Goal: Task Accomplishment & Management: Complete application form

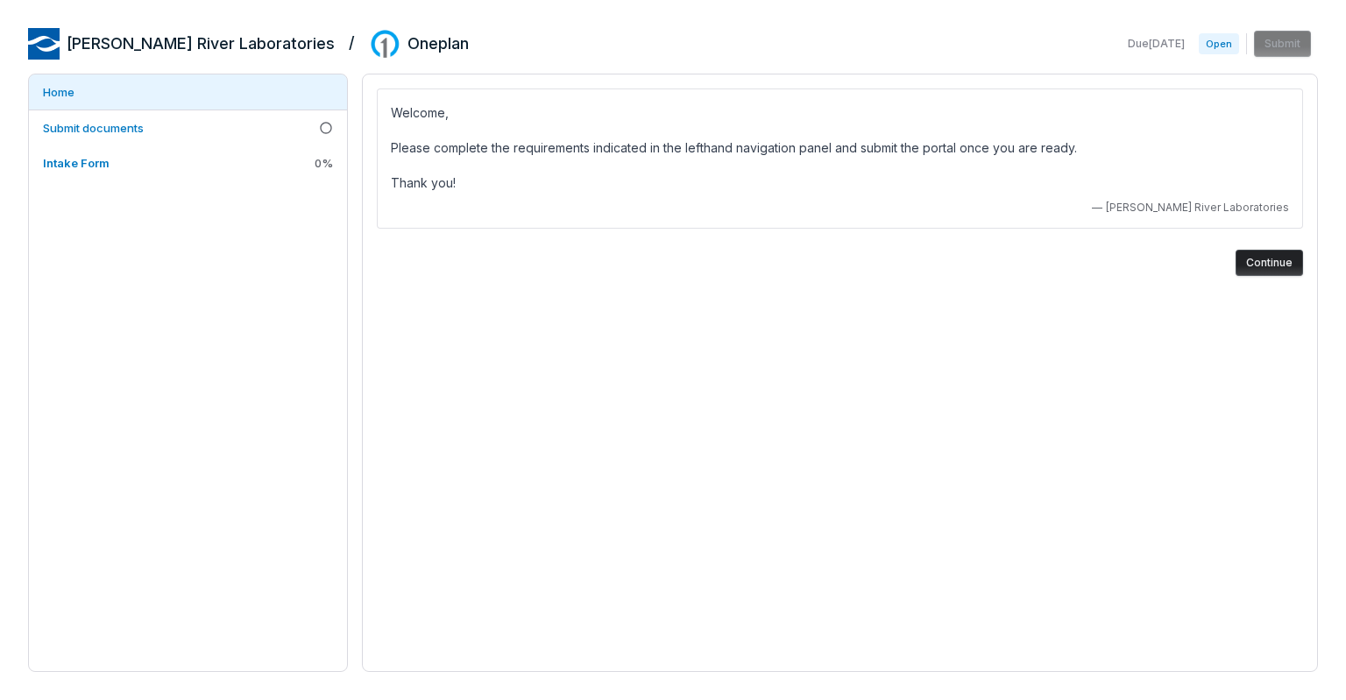
click at [1262, 258] on button "Continue" at bounding box center [1268, 263] width 67 height 26
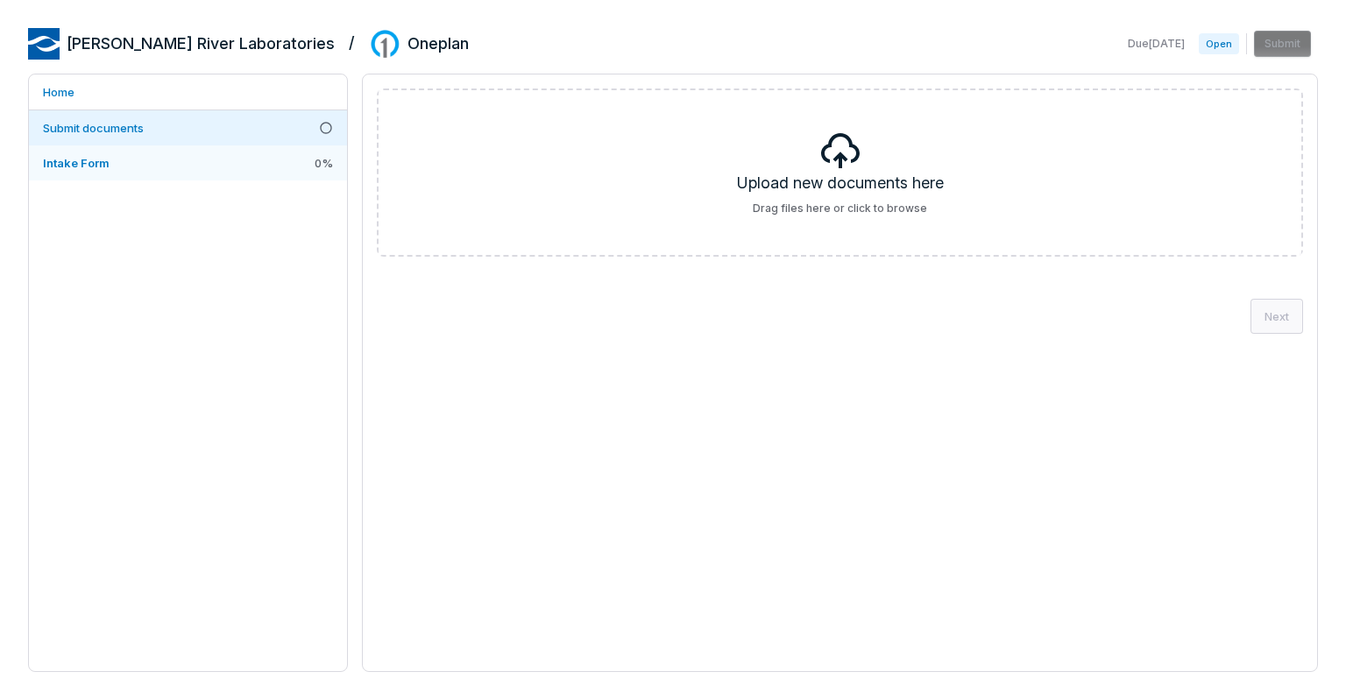
click at [205, 164] on link "Intake Form 0 %" at bounding box center [188, 162] width 318 height 35
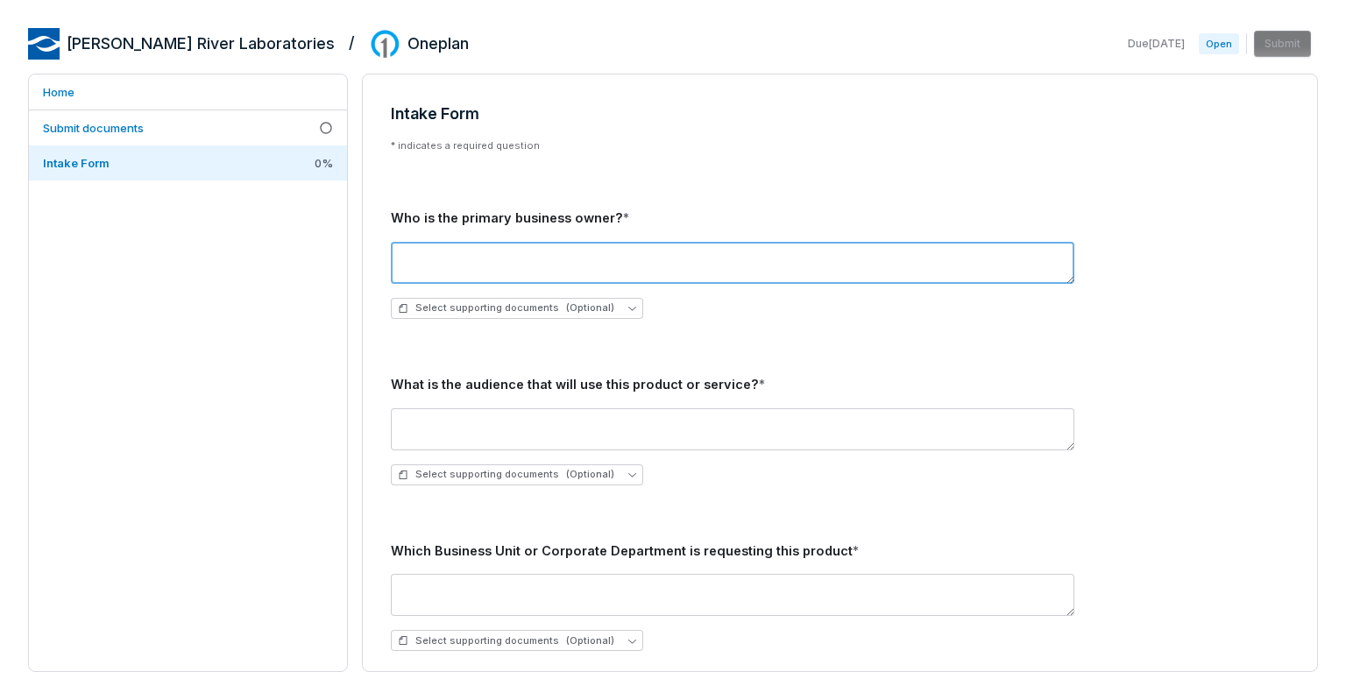
click at [485, 255] on textarea at bounding box center [732, 263] width 683 height 42
type textarea "**"
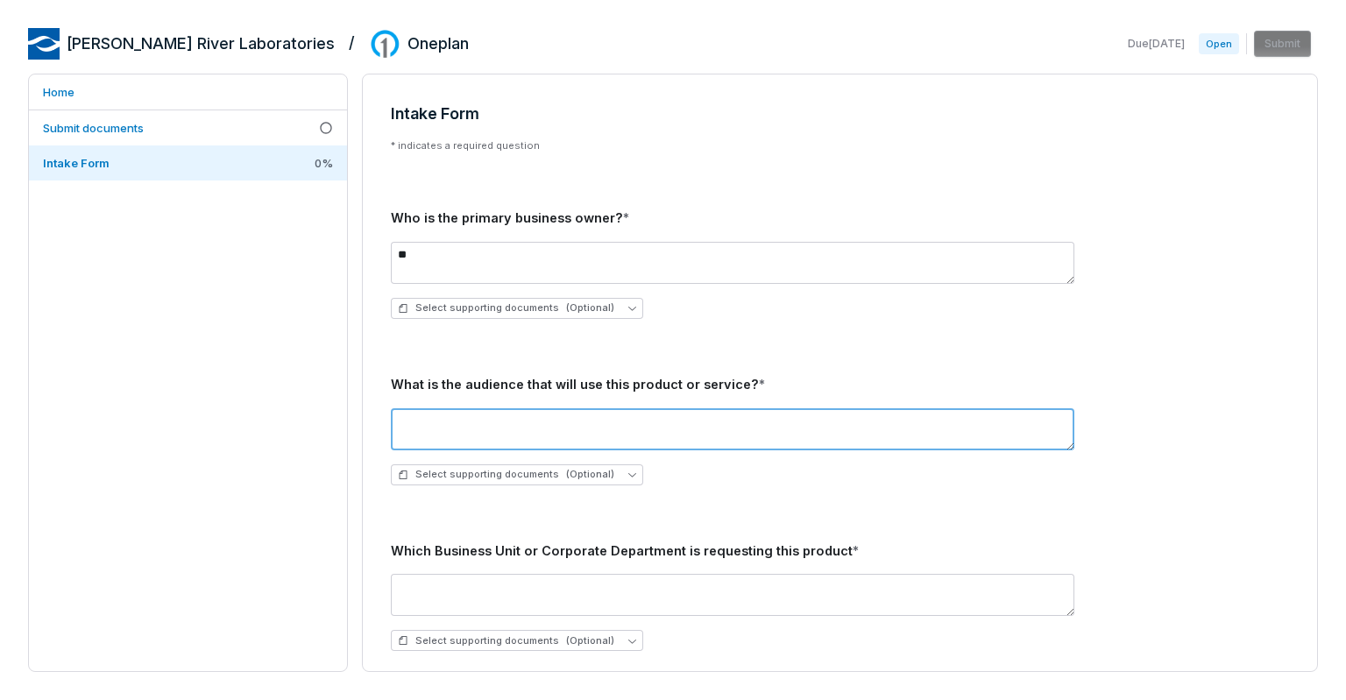
click at [479, 426] on textarea at bounding box center [732, 429] width 683 height 42
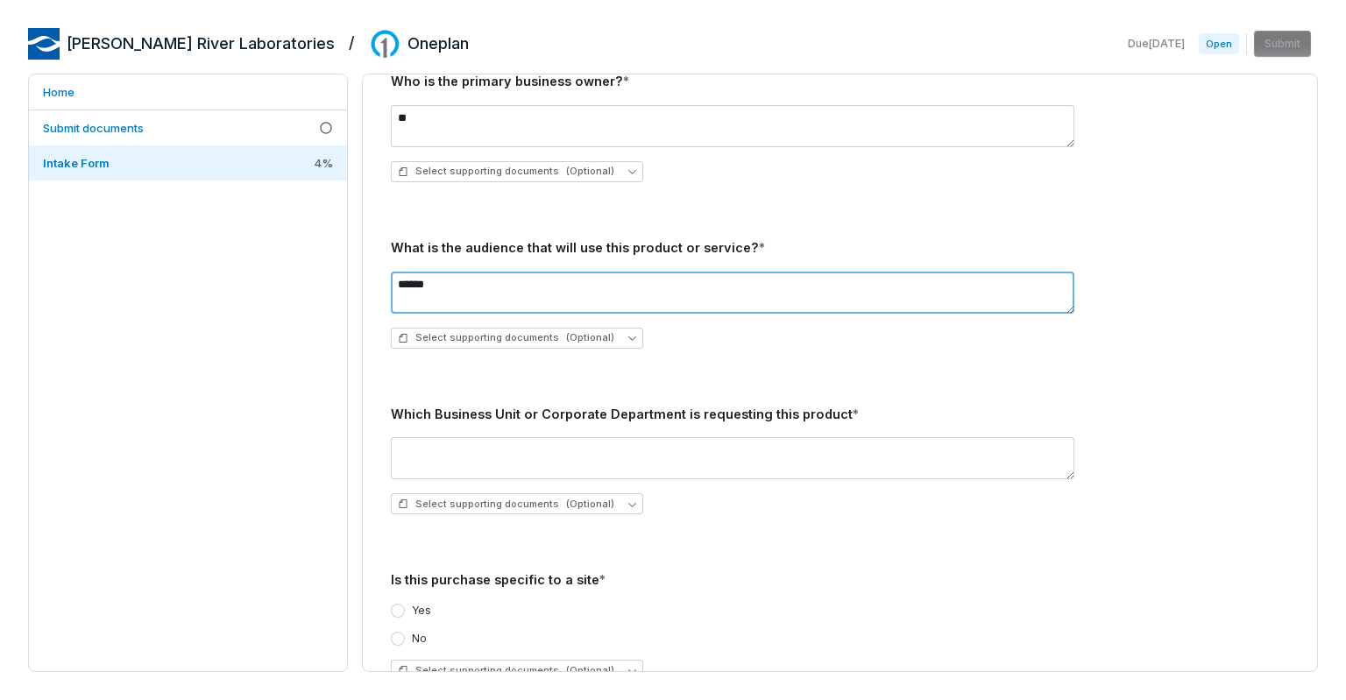
scroll to position [138, 0]
type textarea "******"
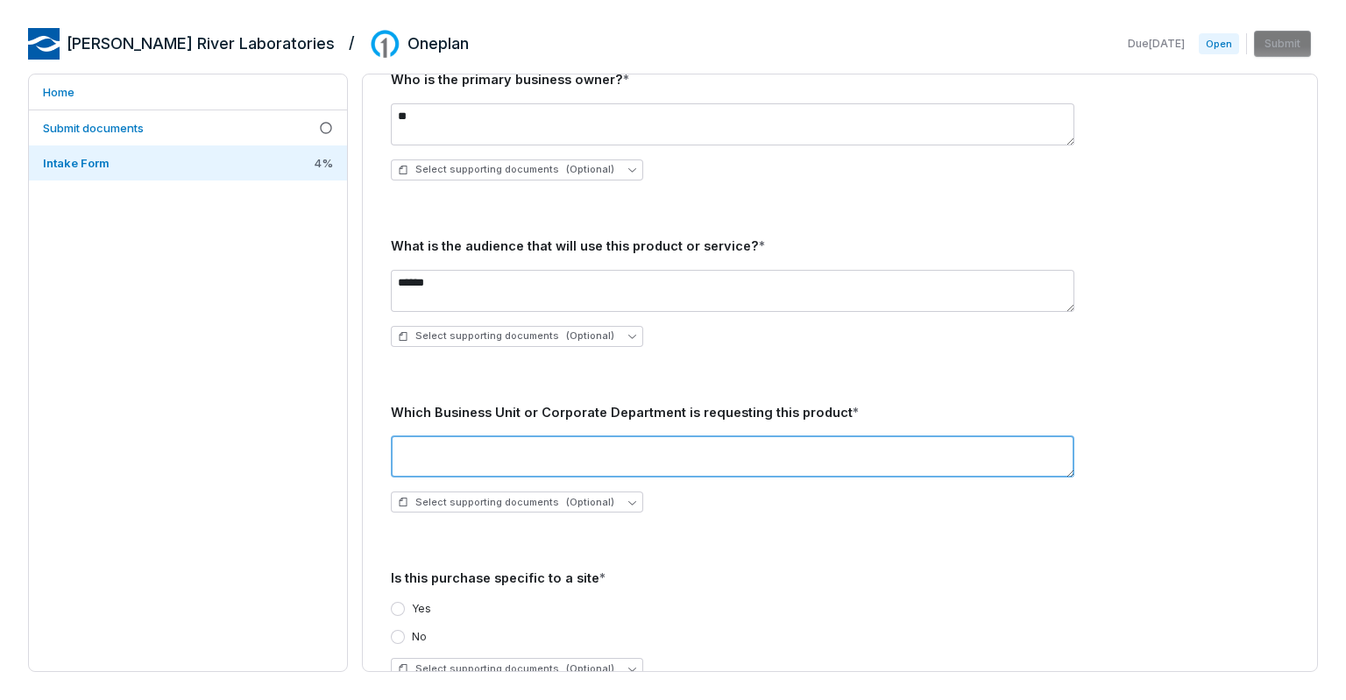
click at [517, 441] on textarea at bounding box center [732, 456] width 683 height 42
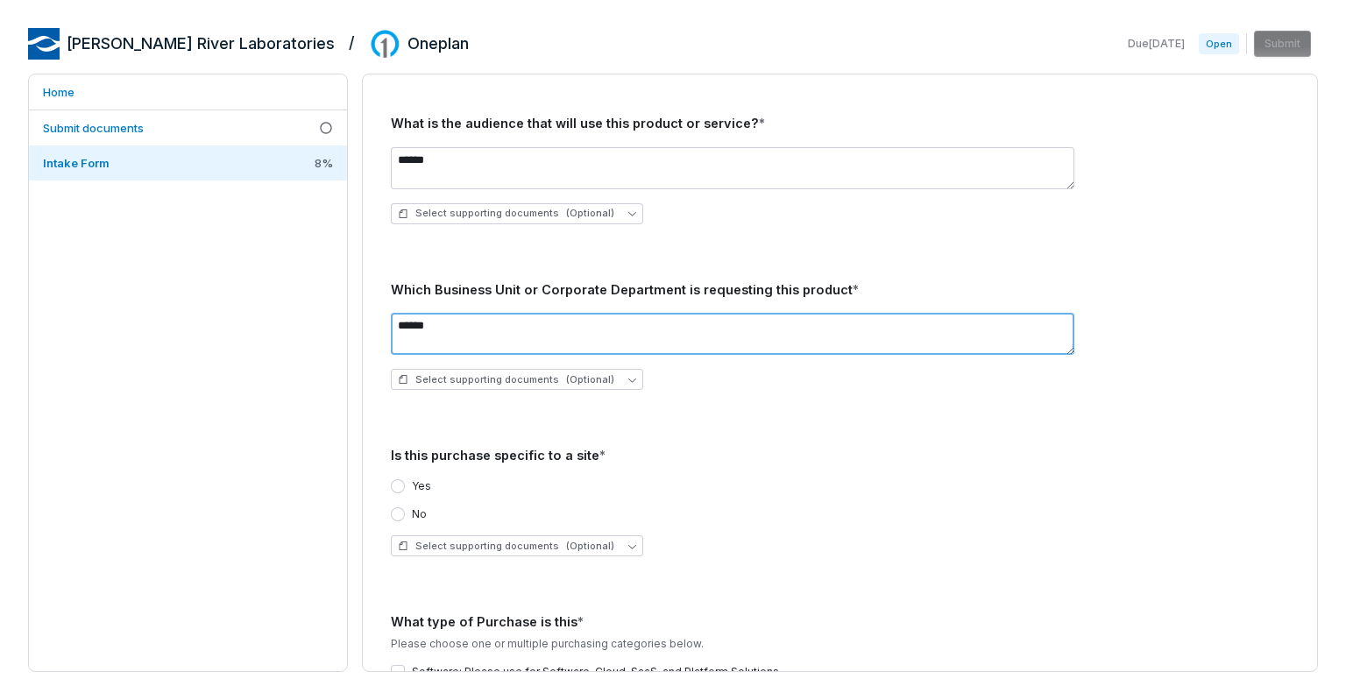
scroll to position [270, 0]
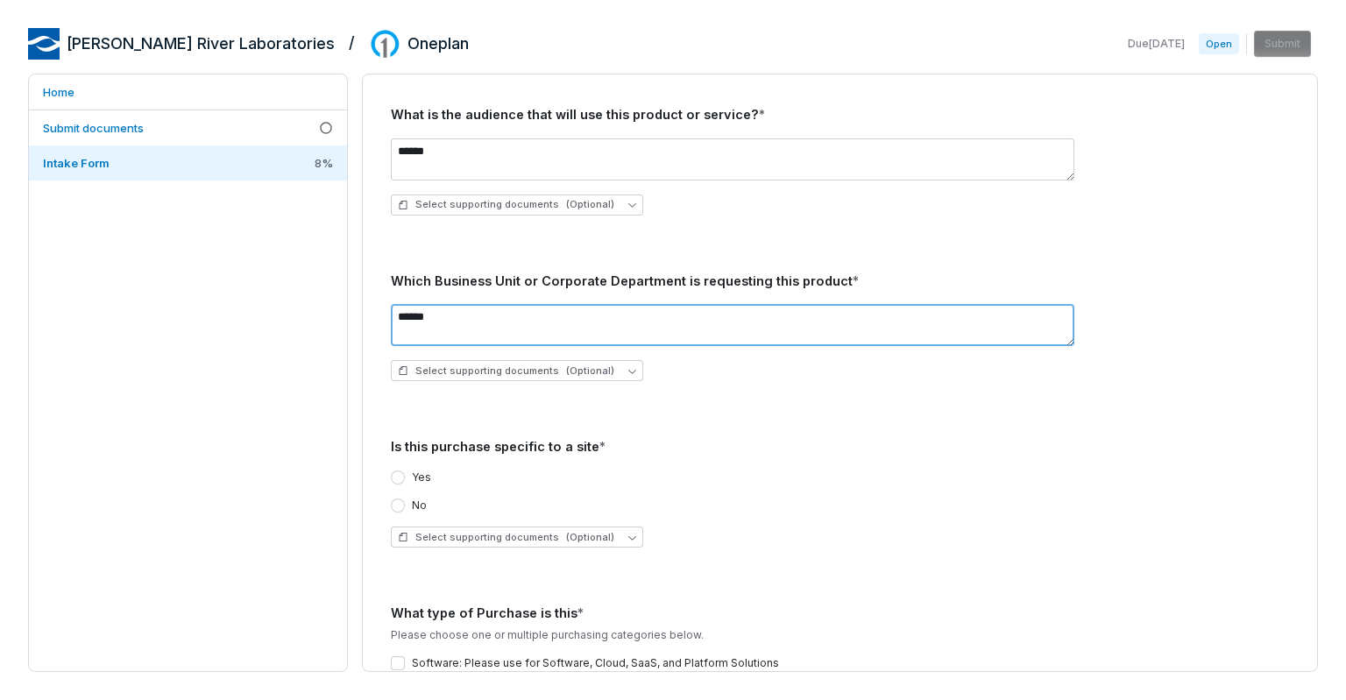
type textarea "******"
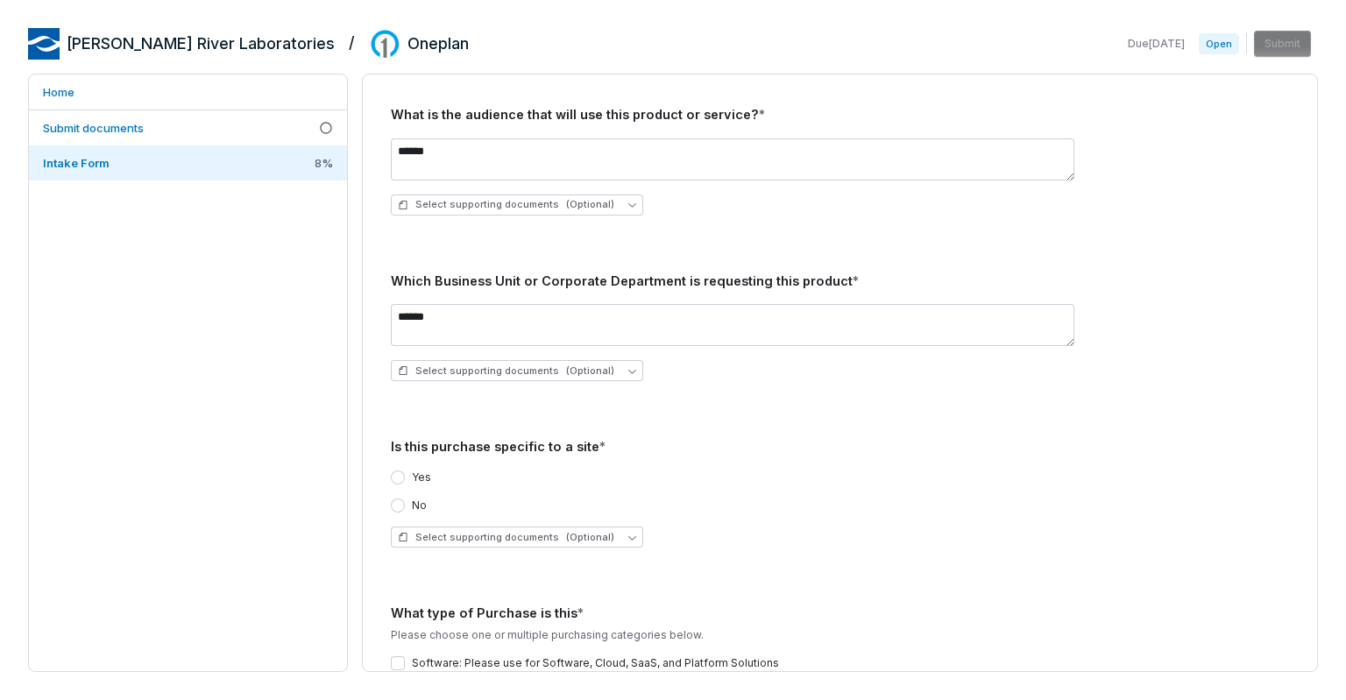
click at [397, 502] on button "No" at bounding box center [398, 506] width 14 height 14
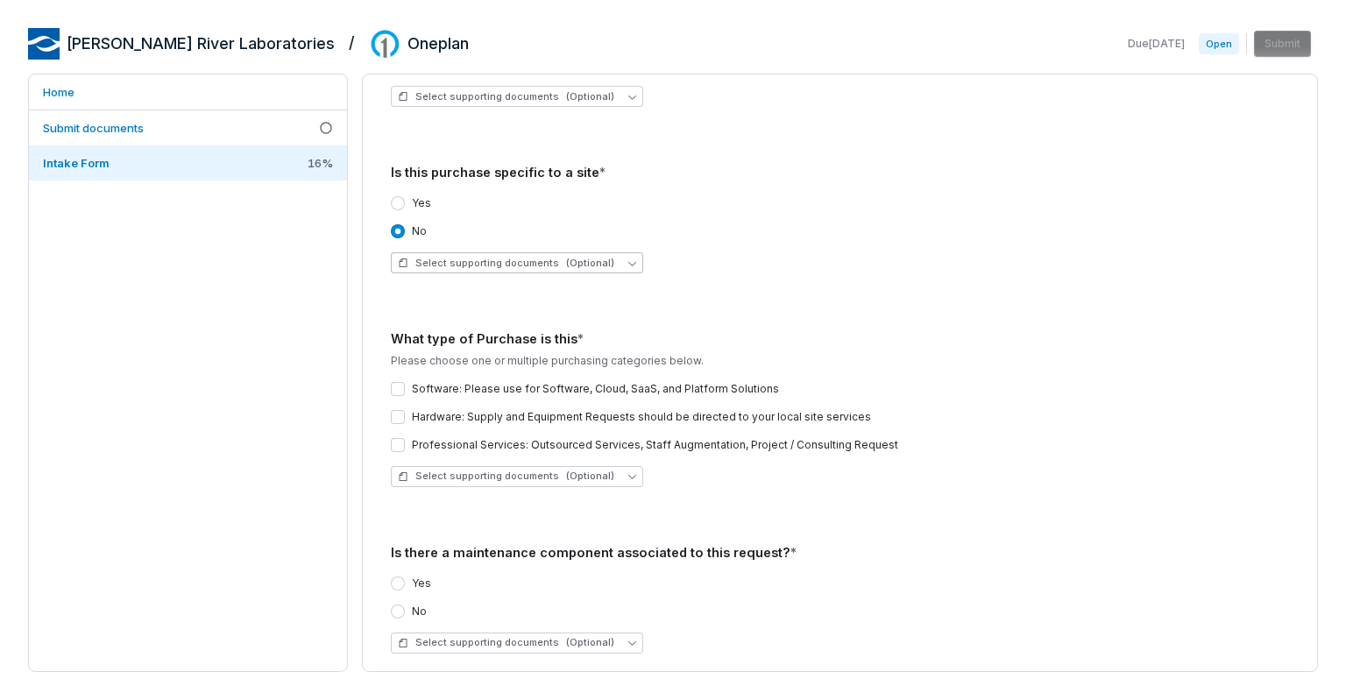
scroll to position [545, 0]
click at [401, 379] on div "Software: Please use for Software, Cloud, SaaS, and Platform Solutions Hardware…" at bounding box center [840, 433] width 898 height 133
click at [397, 384] on button "Software: Please use for Software, Cloud, SaaS, and Platform Solutions" at bounding box center [398, 388] width 14 height 14
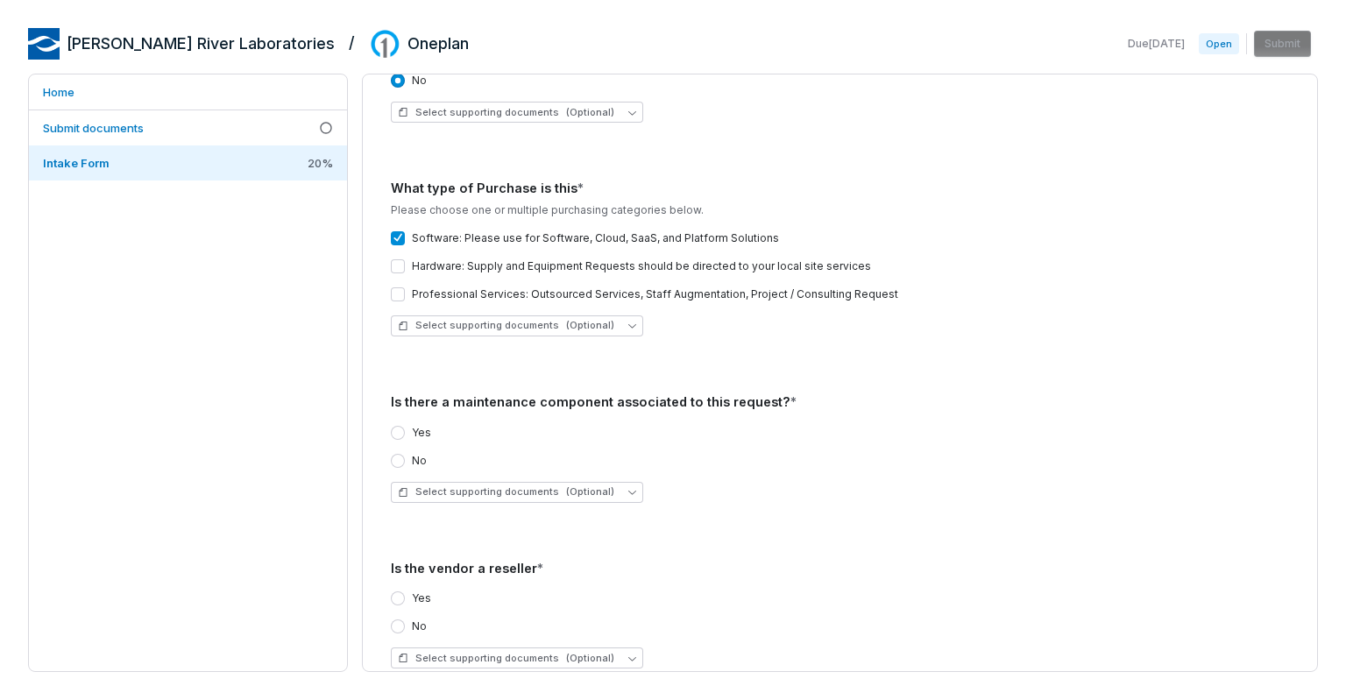
scroll to position [696, 0]
click at [400, 433] on button "Yes" at bounding box center [398, 432] width 14 height 14
click at [400, 628] on button "No" at bounding box center [398, 626] width 14 height 14
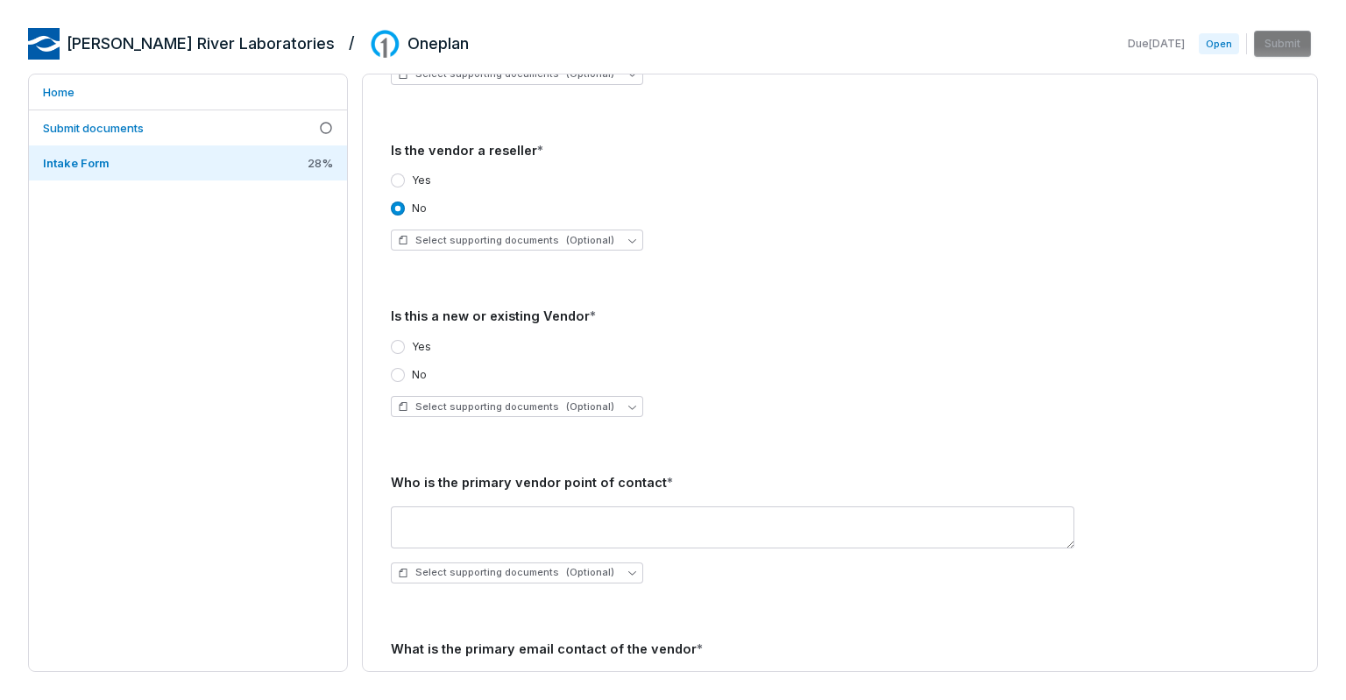
scroll to position [1114, 0]
click at [401, 377] on button "No" at bounding box center [398, 373] width 14 height 14
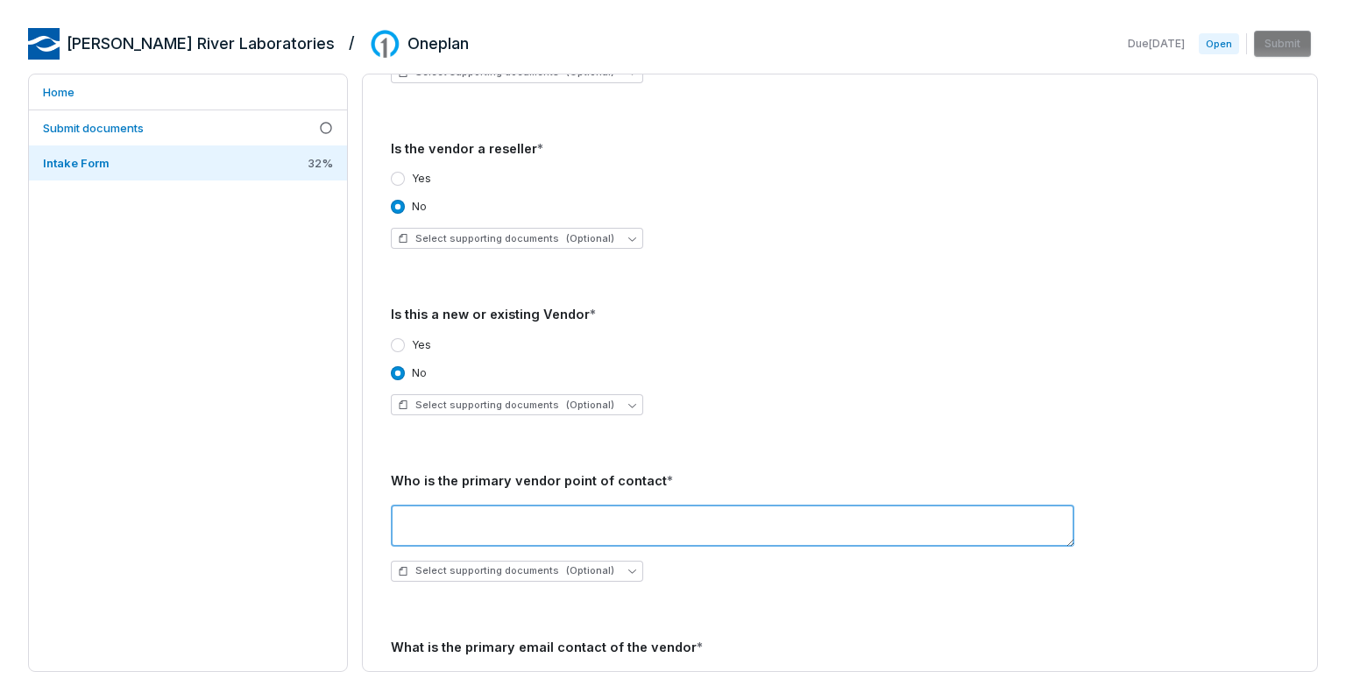
click at [463, 527] on textarea at bounding box center [732, 526] width 683 height 42
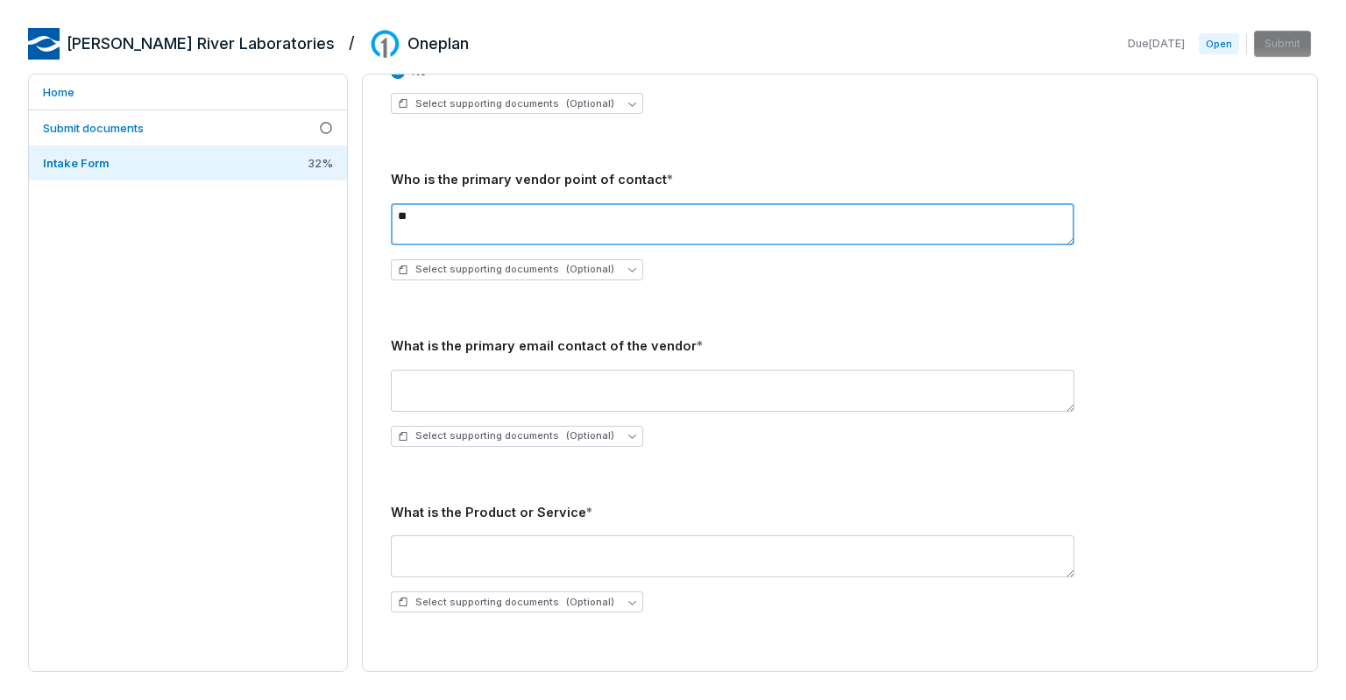
scroll to position [1426, 0]
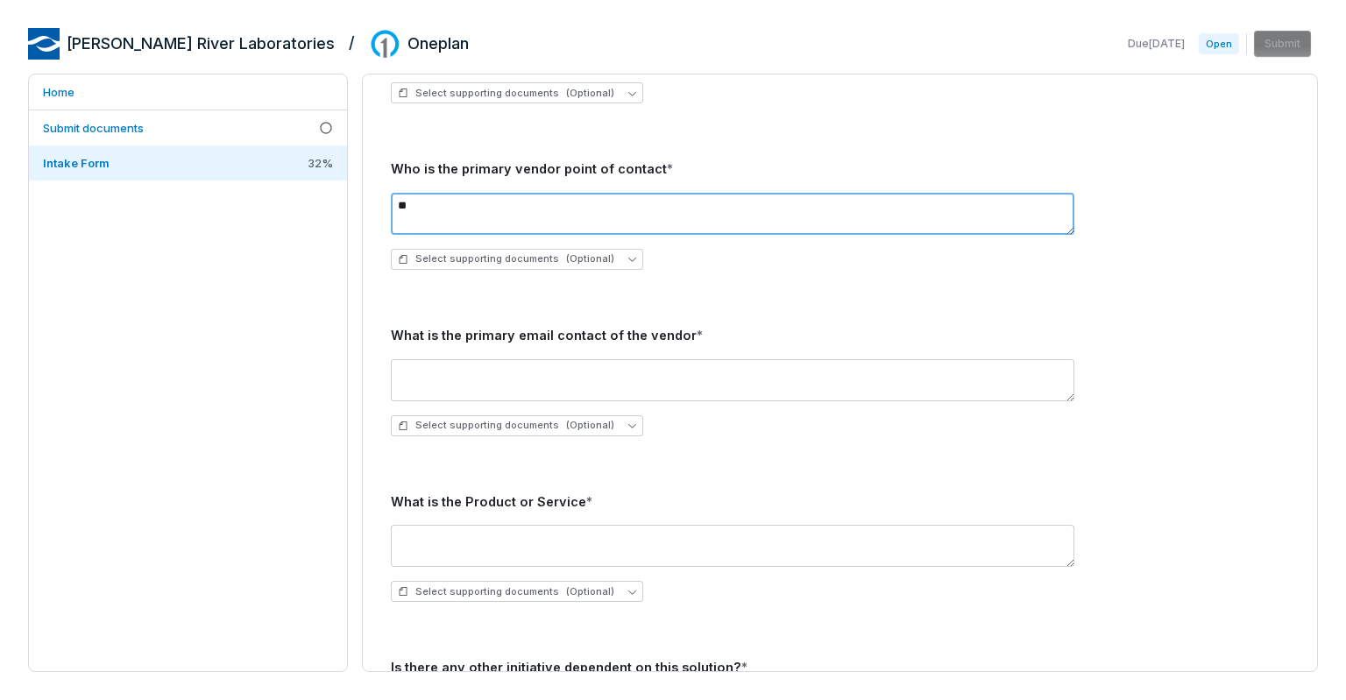
type textarea "**"
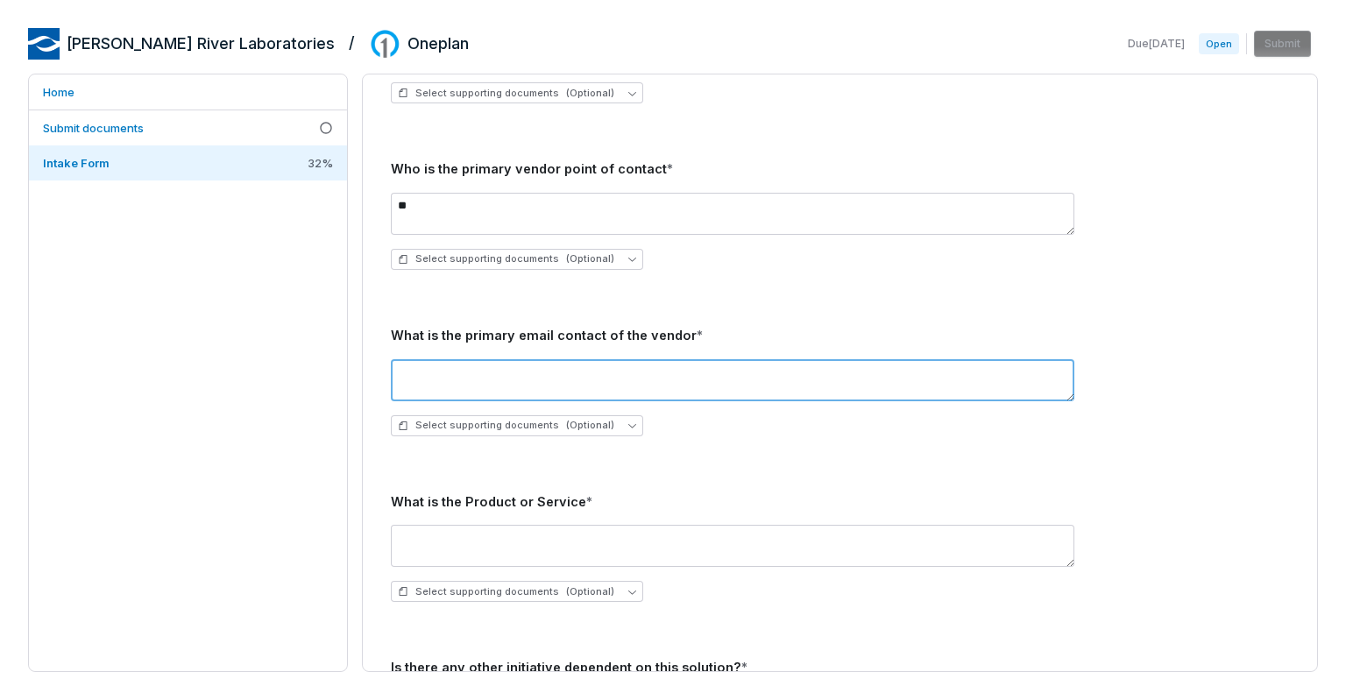
click at [462, 375] on textarea at bounding box center [732, 380] width 683 height 42
type textarea "**"
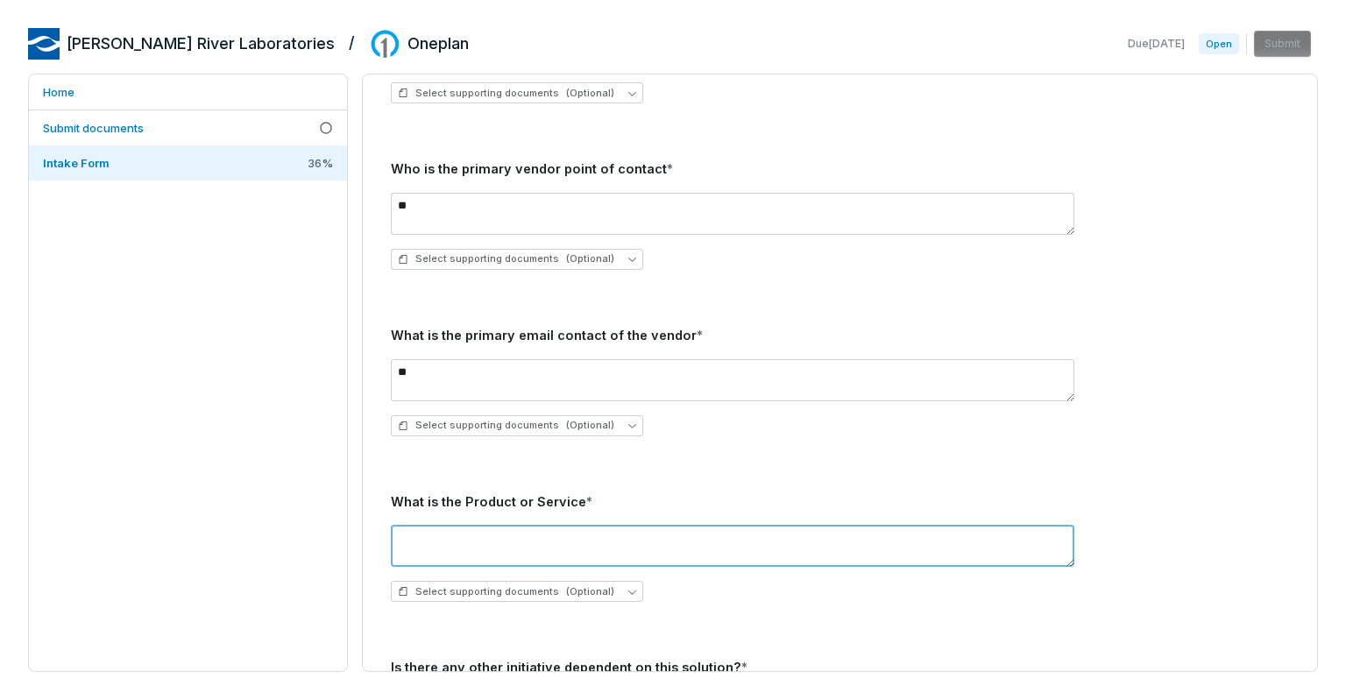
click at [471, 543] on textarea at bounding box center [732, 546] width 683 height 42
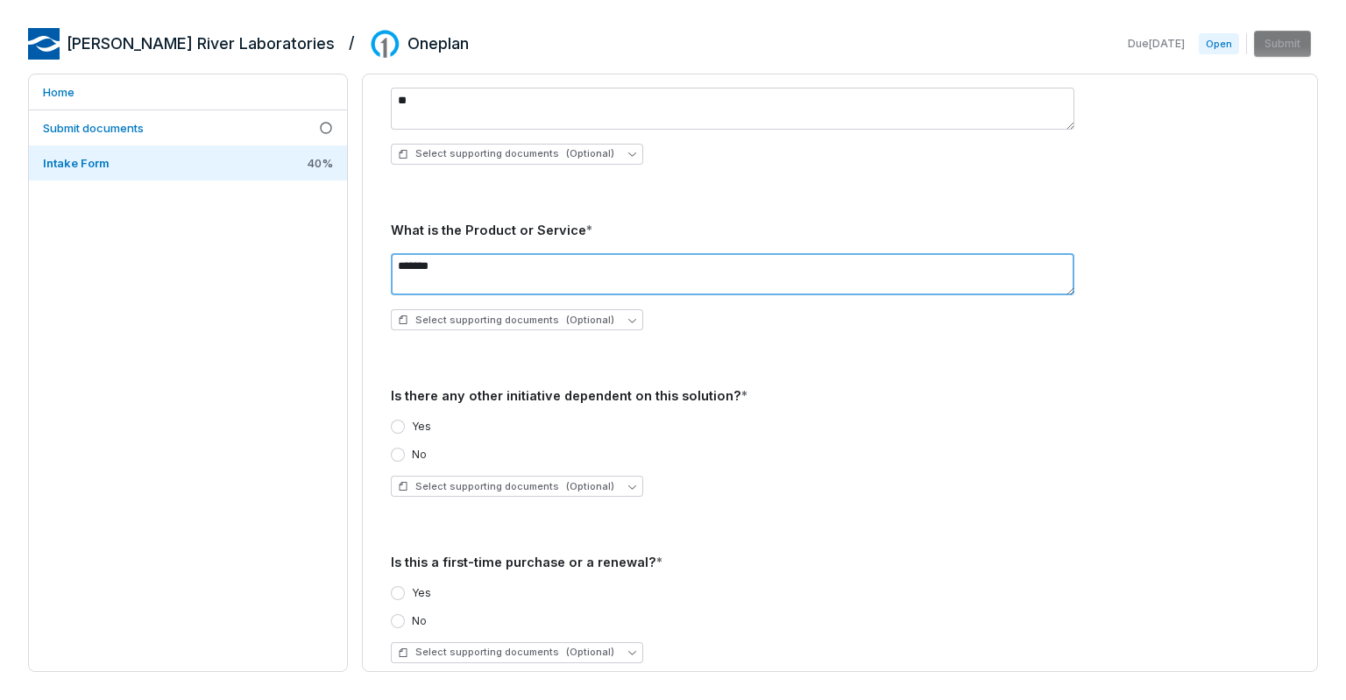
scroll to position [1791, 0]
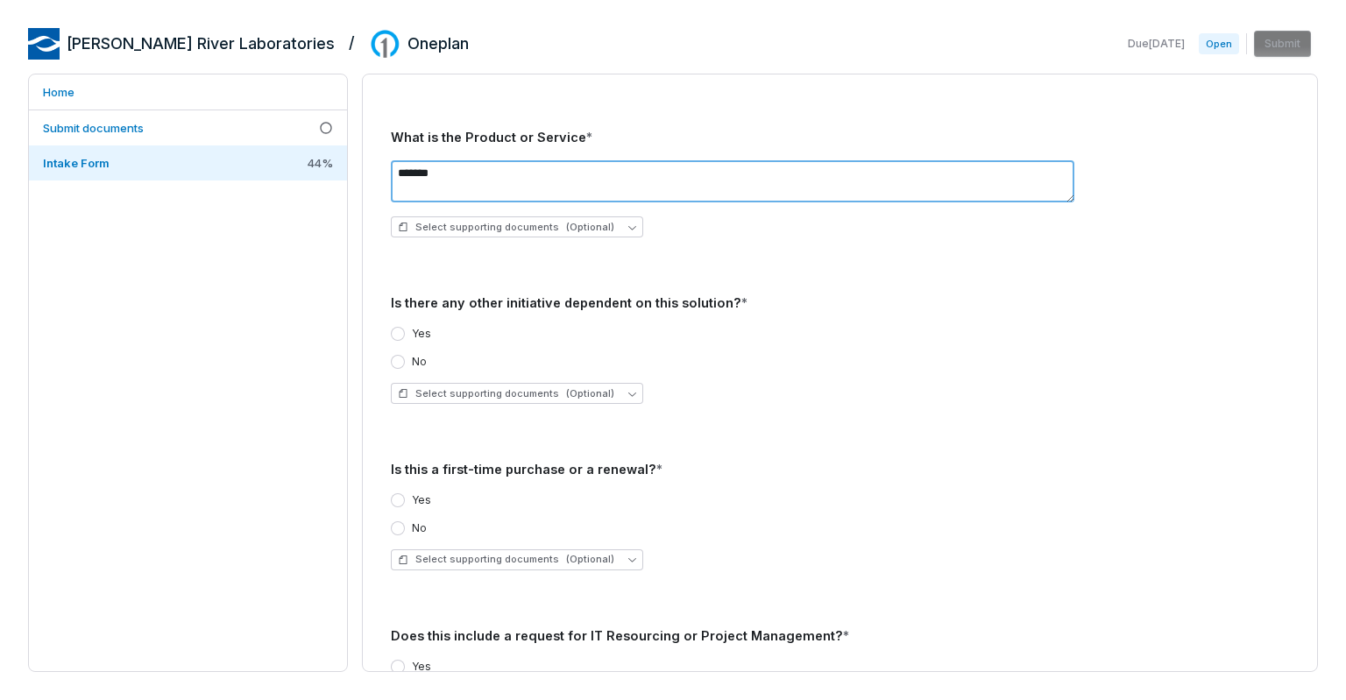
type textarea "*******"
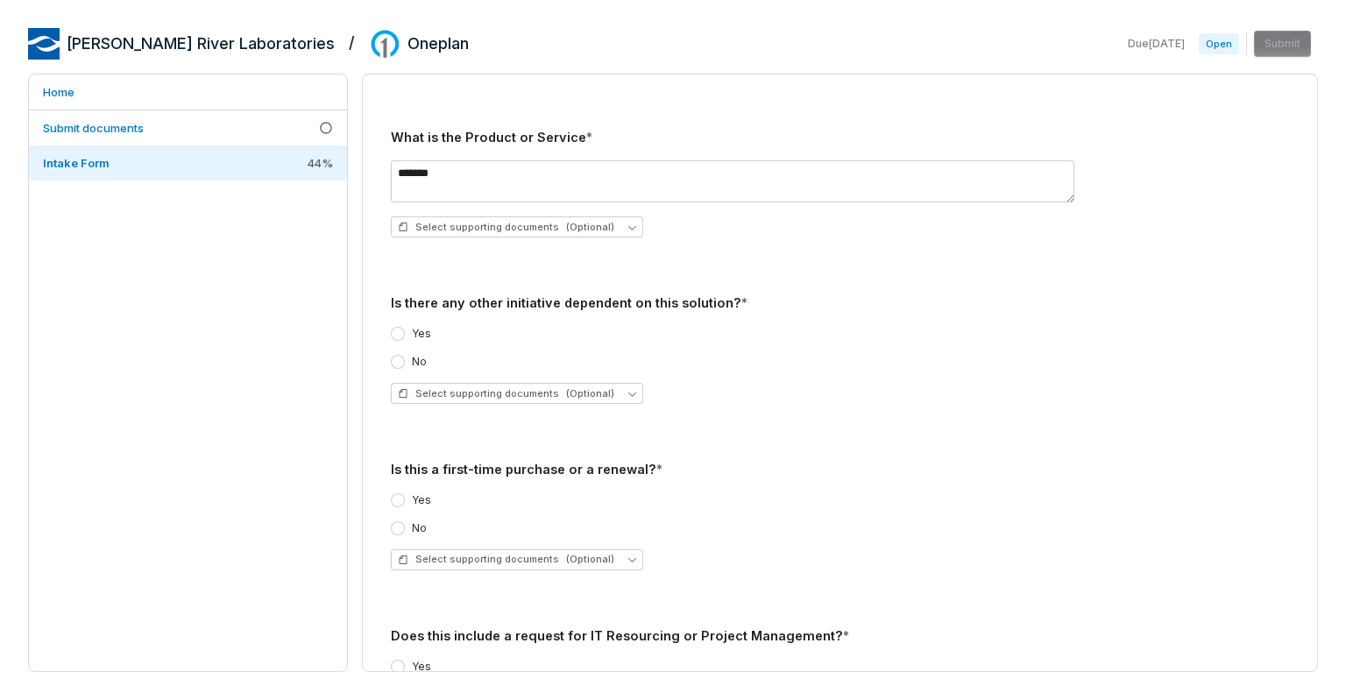
click at [398, 360] on button "No" at bounding box center [398, 362] width 14 height 14
click at [401, 505] on button "Yes" at bounding box center [398, 500] width 14 height 14
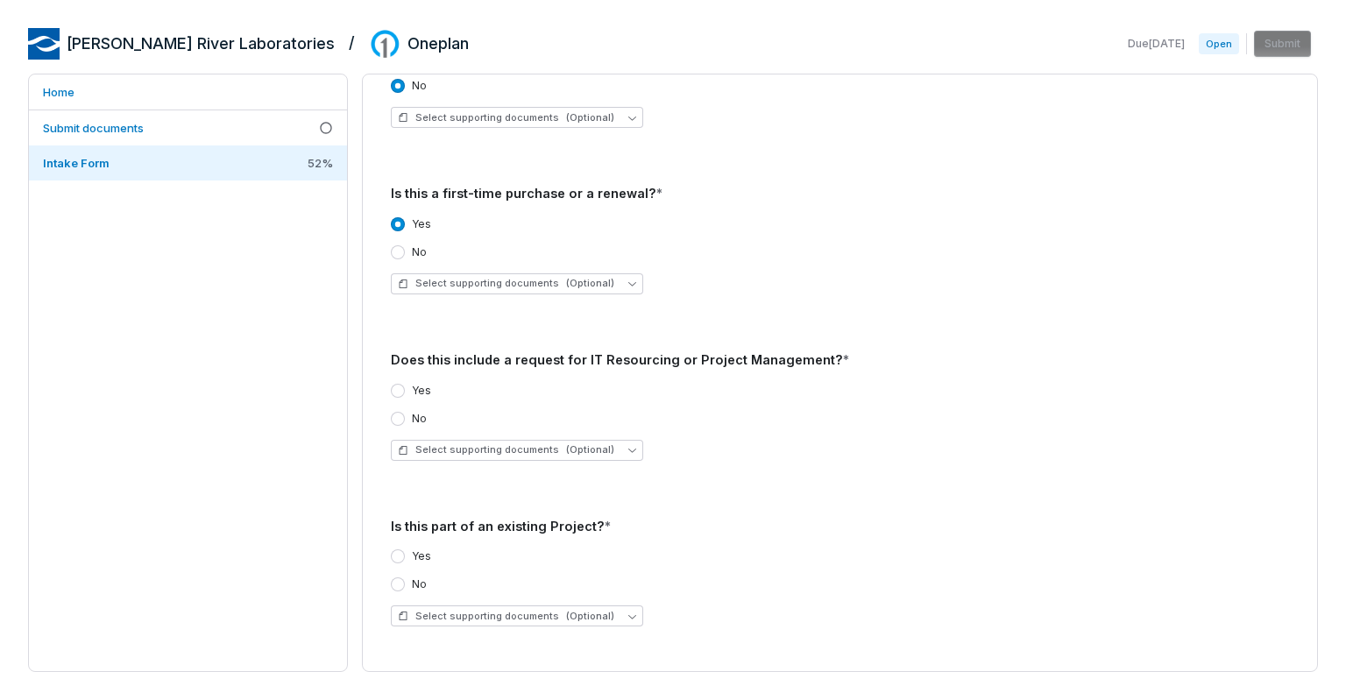
scroll to position [2072, 0]
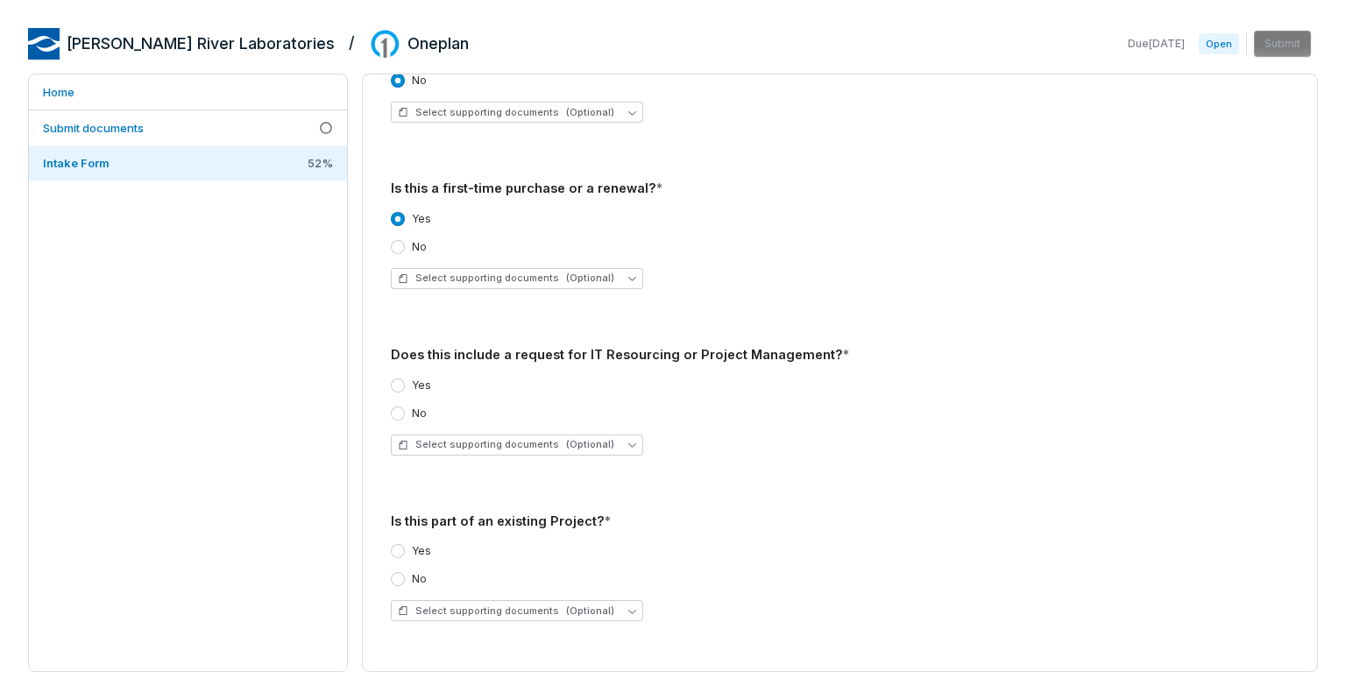
click at [394, 410] on button "No" at bounding box center [398, 414] width 14 height 14
click at [398, 582] on button "No" at bounding box center [398, 579] width 14 height 14
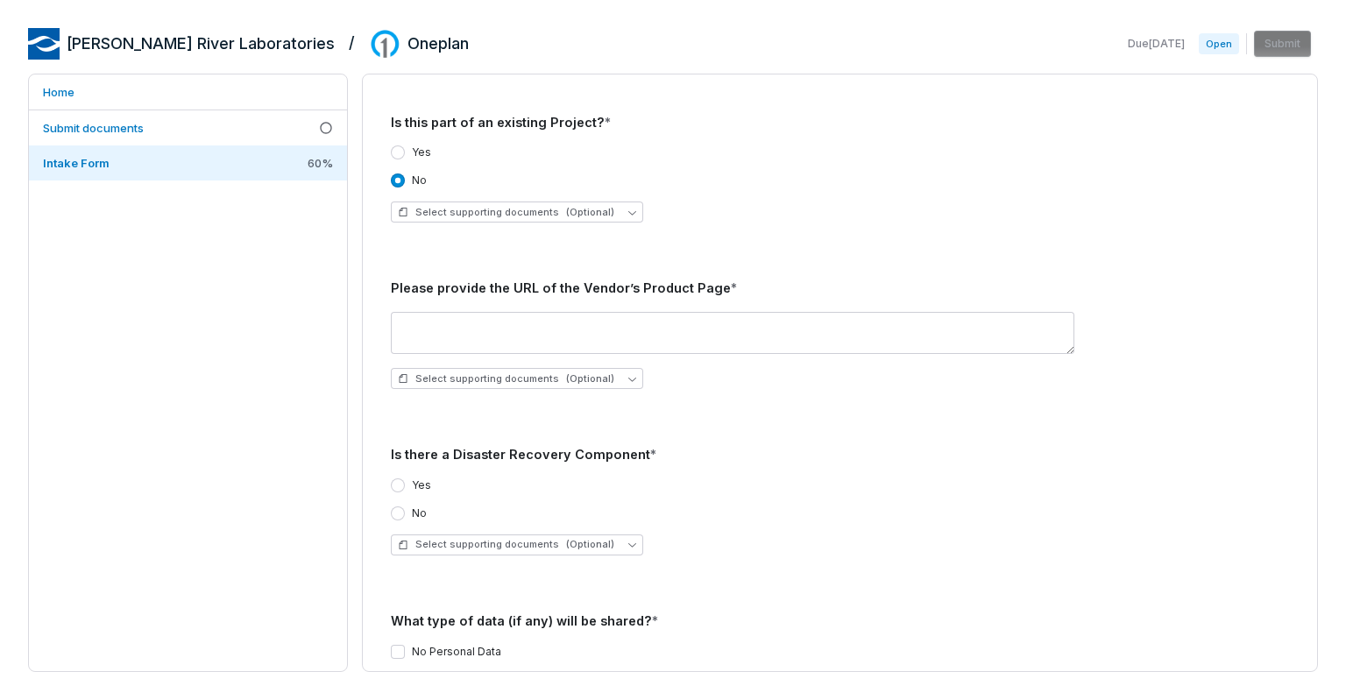
scroll to position [2472, 0]
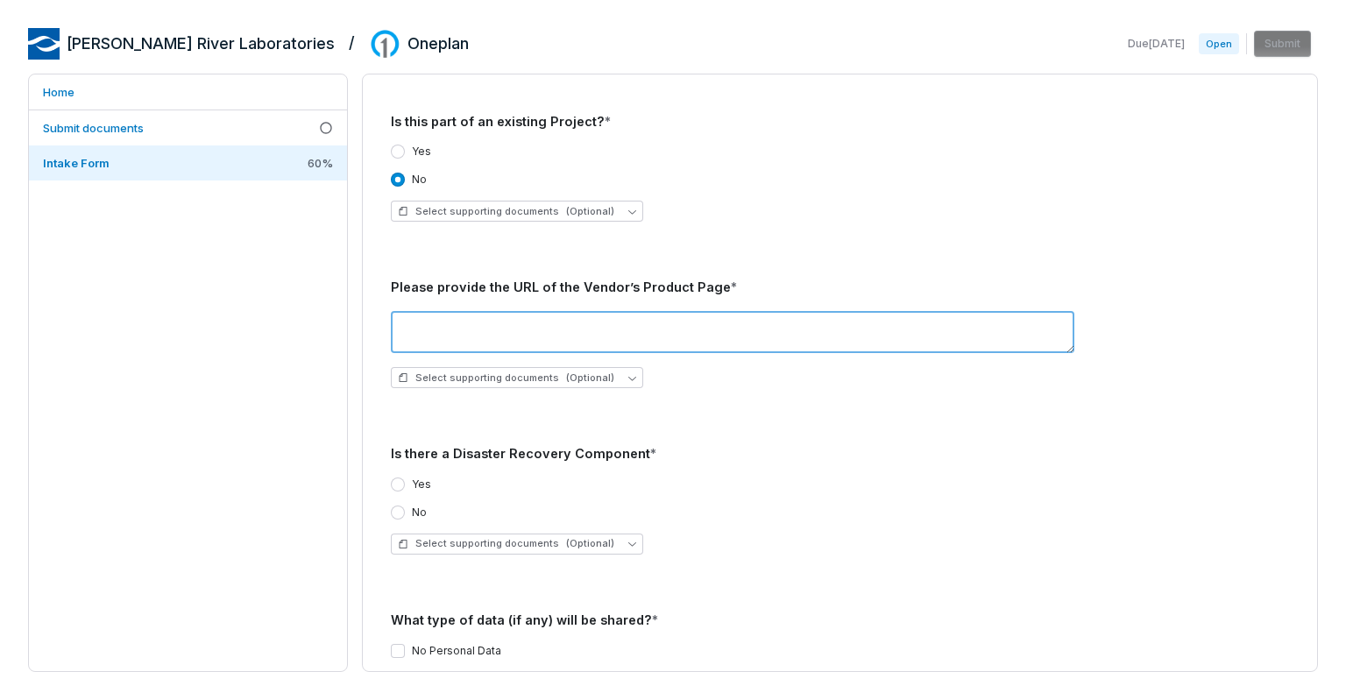
click at [490, 330] on textarea at bounding box center [732, 332] width 683 height 42
type textarea "****"
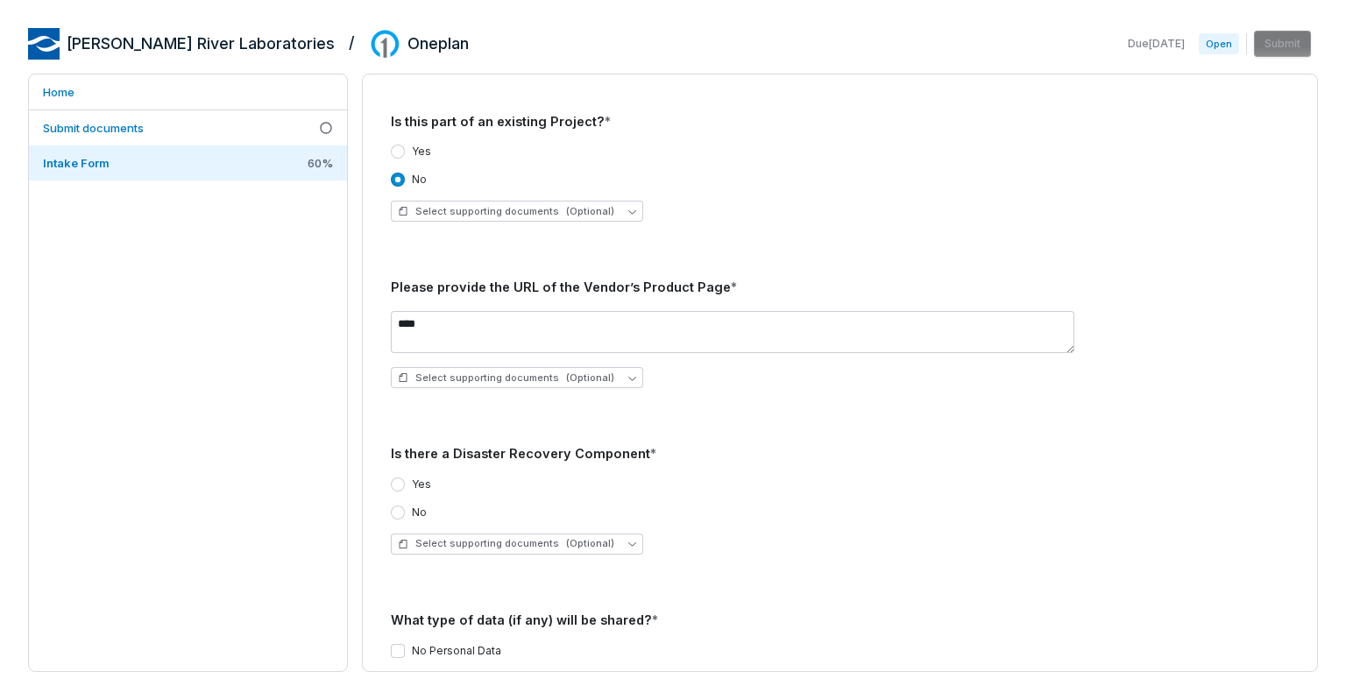
click at [398, 512] on button "No" at bounding box center [398, 513] width 14 height 14
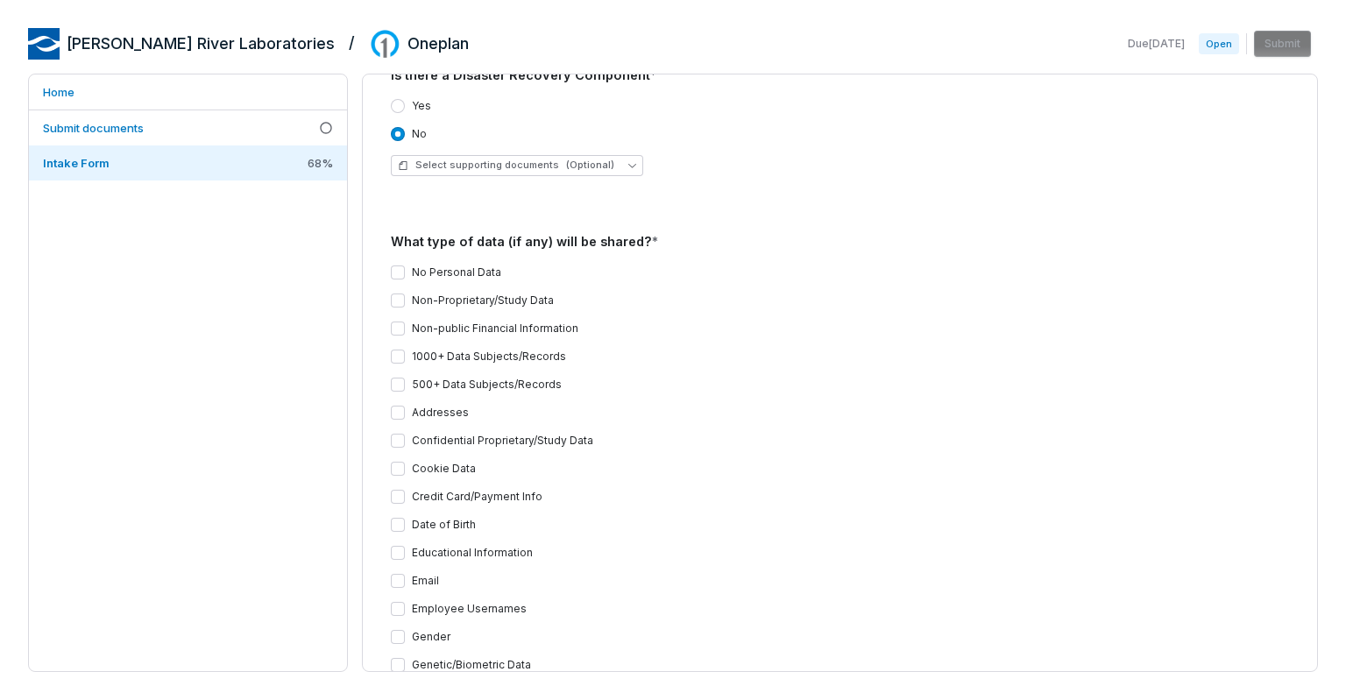
scroll to position [2851, 0]
click at [400, 408] on button "Addresses" at bounding box center [398, 412] width 14 height 14
click at [400, 436] on button "Confidential Proprietary/Study Data" at bounding box center [398, 440] width 14 height 14
click at [400, 468] on button "Cookie Data" at bounding box center [398, 468] width 14 height 14
click at [400, 492] on button "Credit Card/Payment Info" at bounding box center [398, 496] width 14 height 14
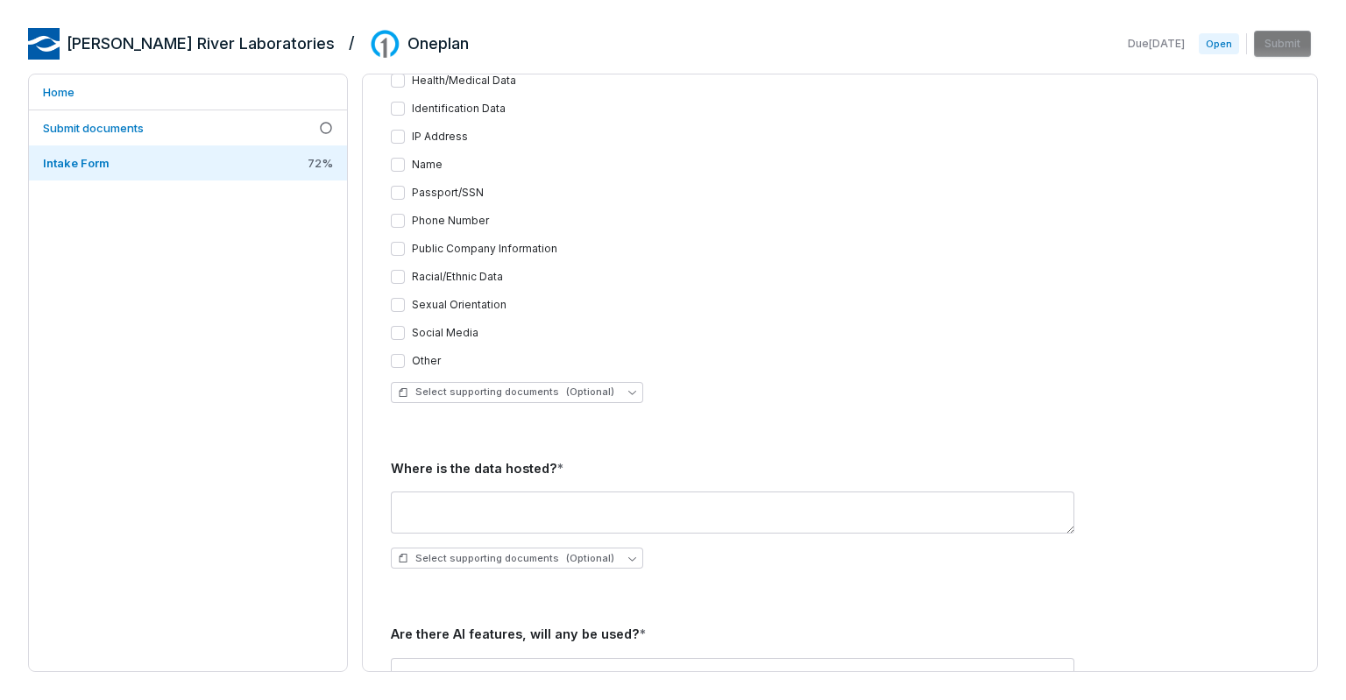
scroll to position [3462, 0]
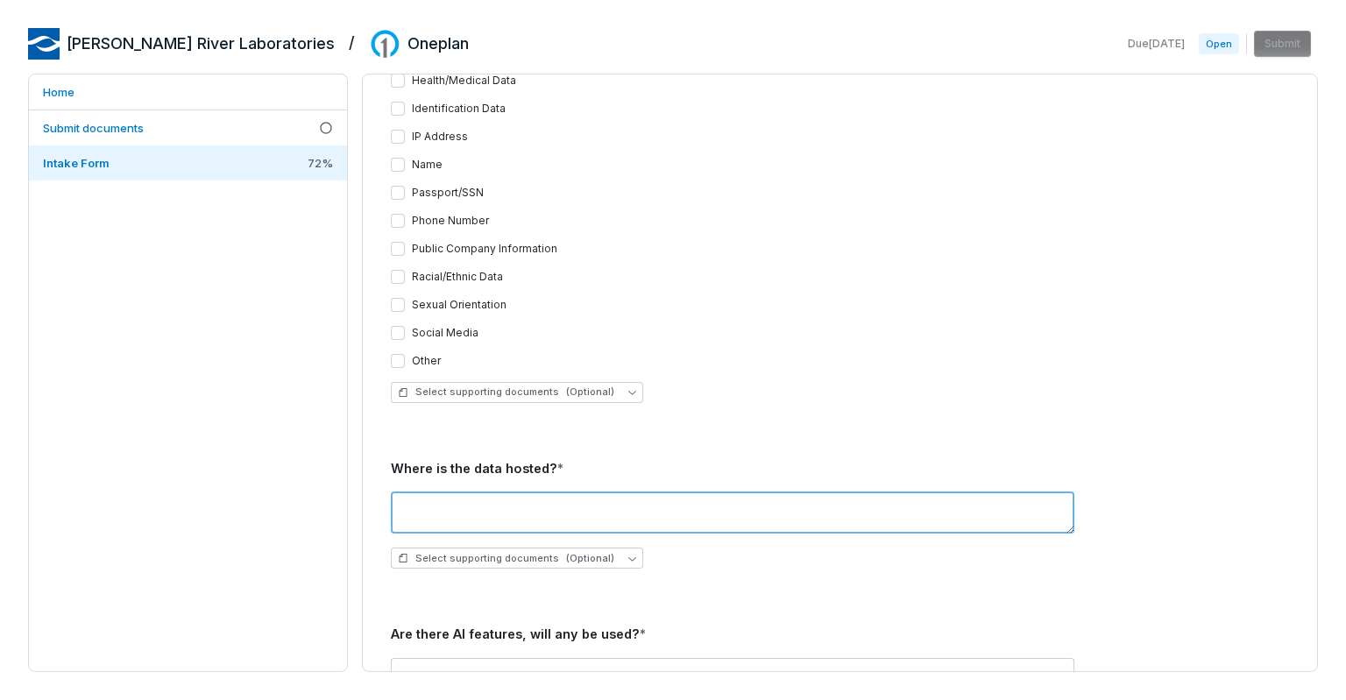
click at [548, 517] on textarea at bounding box center [732, 513] width 683 height 42
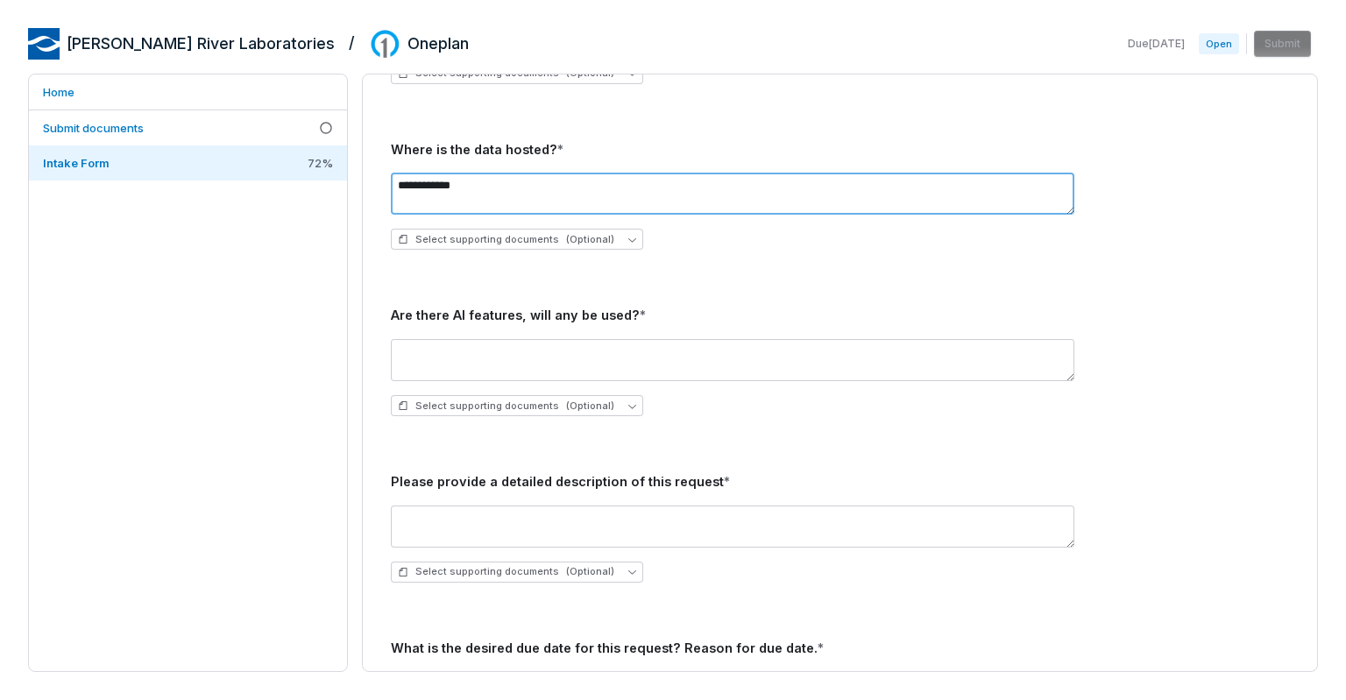
scroll to position [3783, 0]
type textarea "**********"
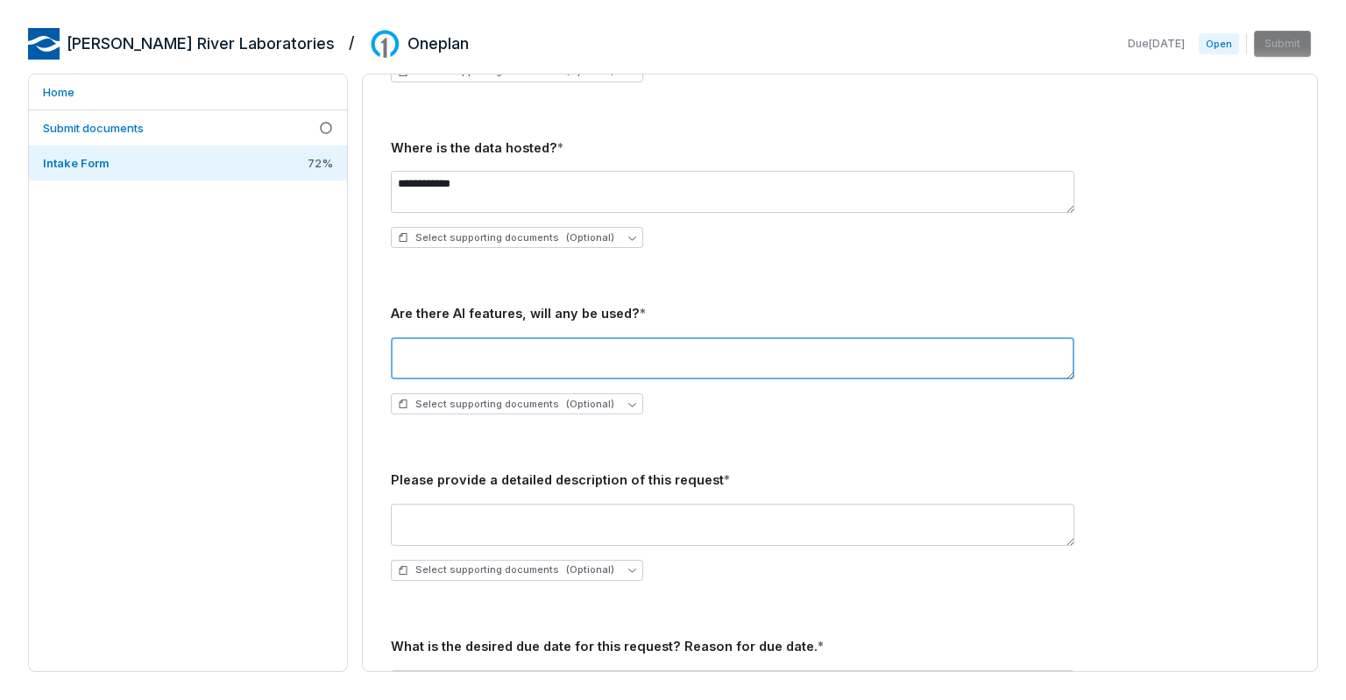
click at [485, 364] on textarea at bounding box center [732, 358] width 683 height 42
type textarea "***"
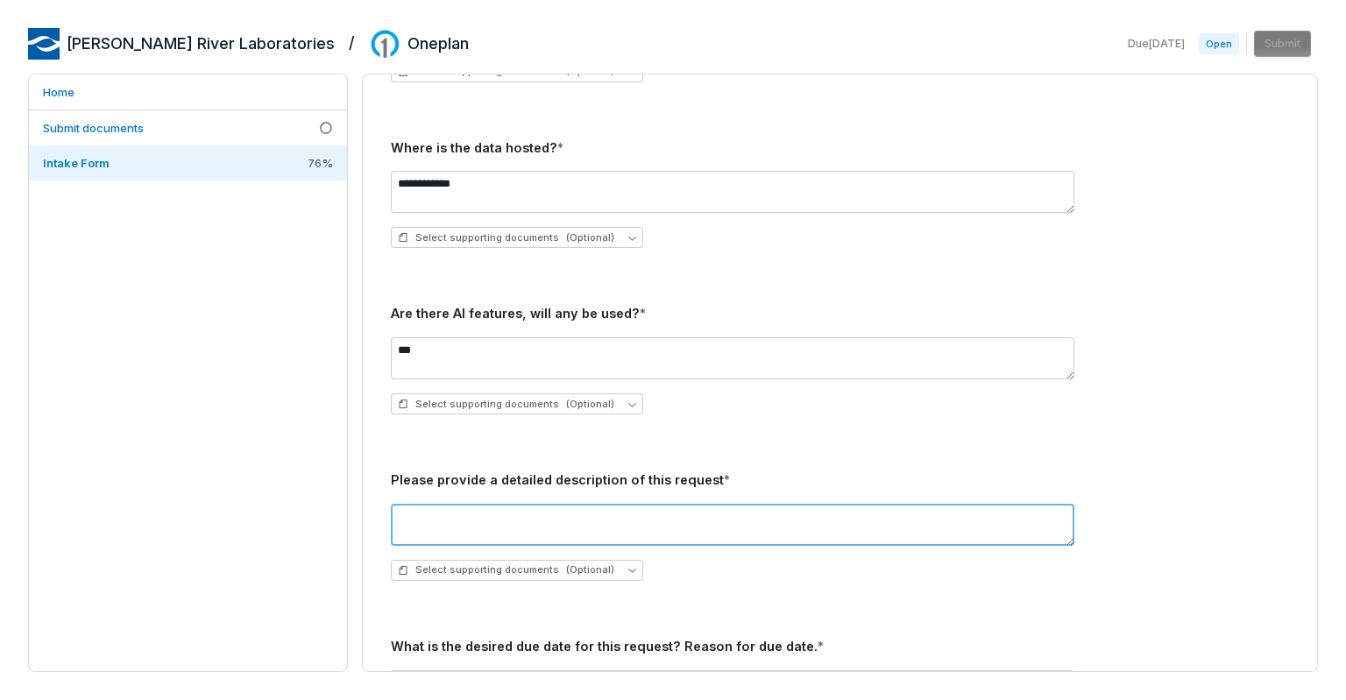
click at [517, 531] on textarea at bounding box center [732, 525] width 683 height 42
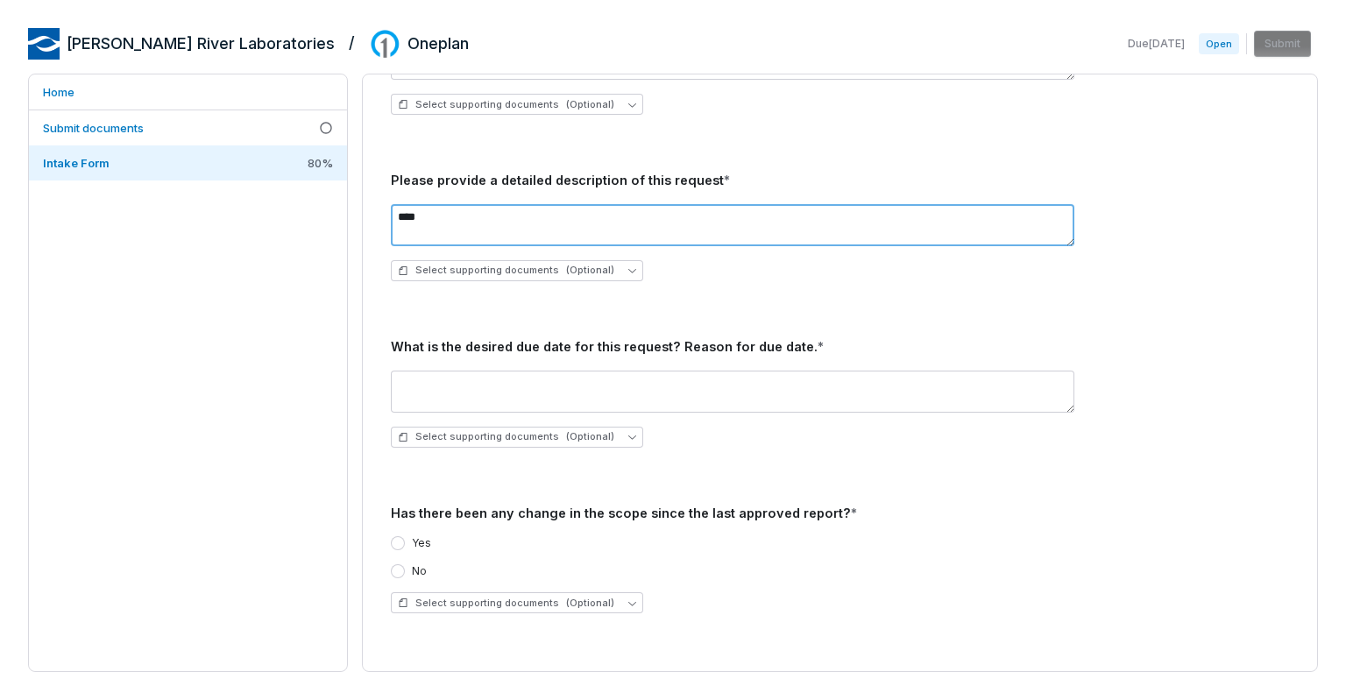
scroll to position [4085, 0]
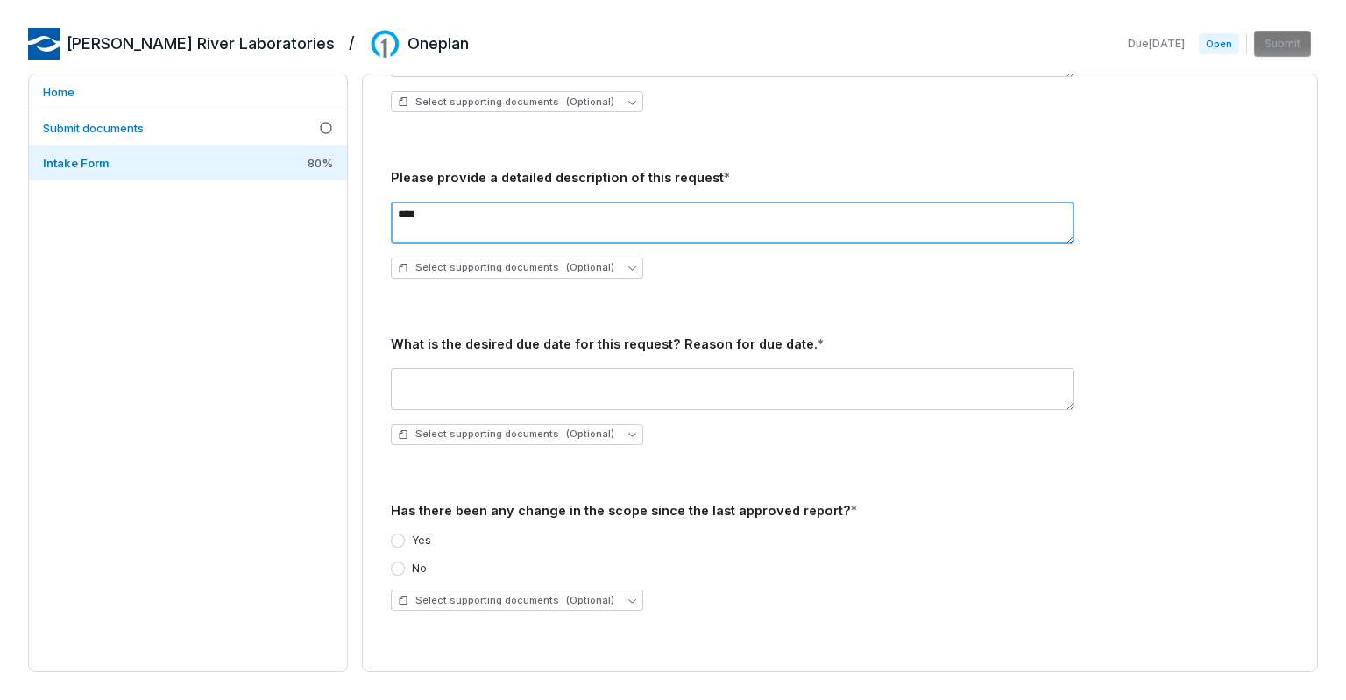
type textarea "****"
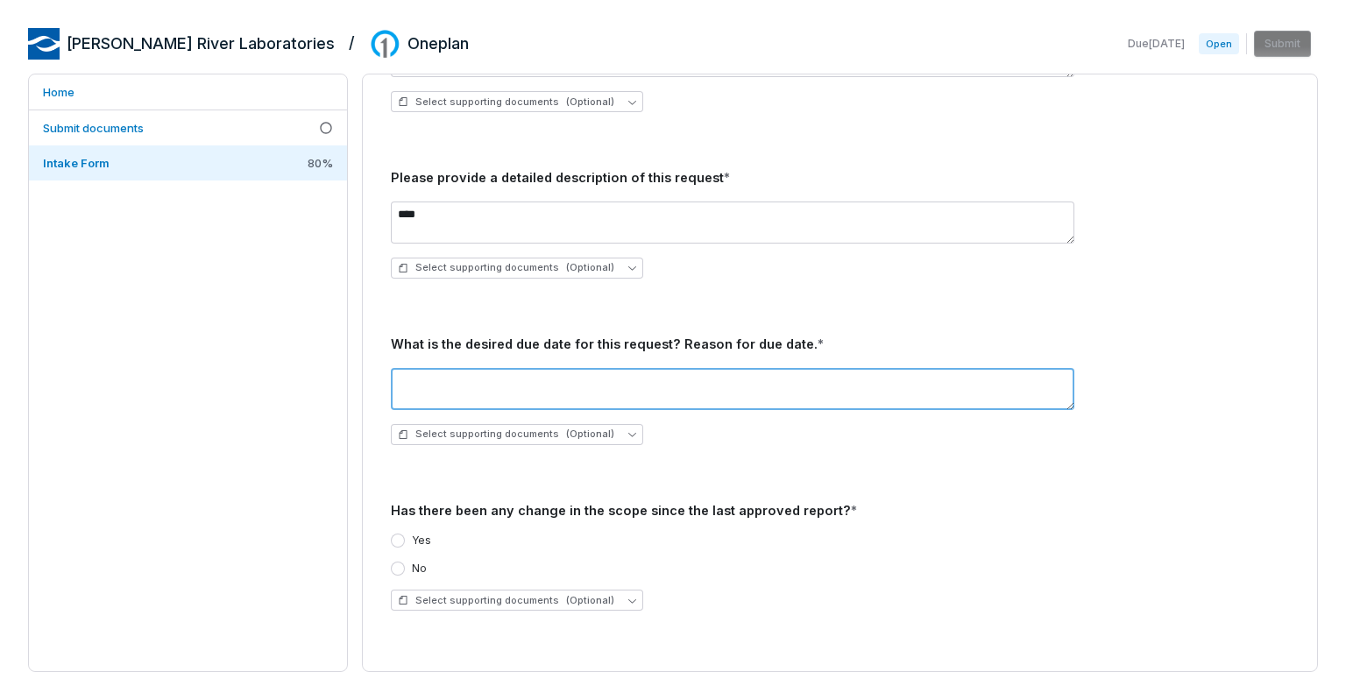
click at [520, 389] on textarea at bounding box center [732, 389] width 683 height 42
type textarea "**"
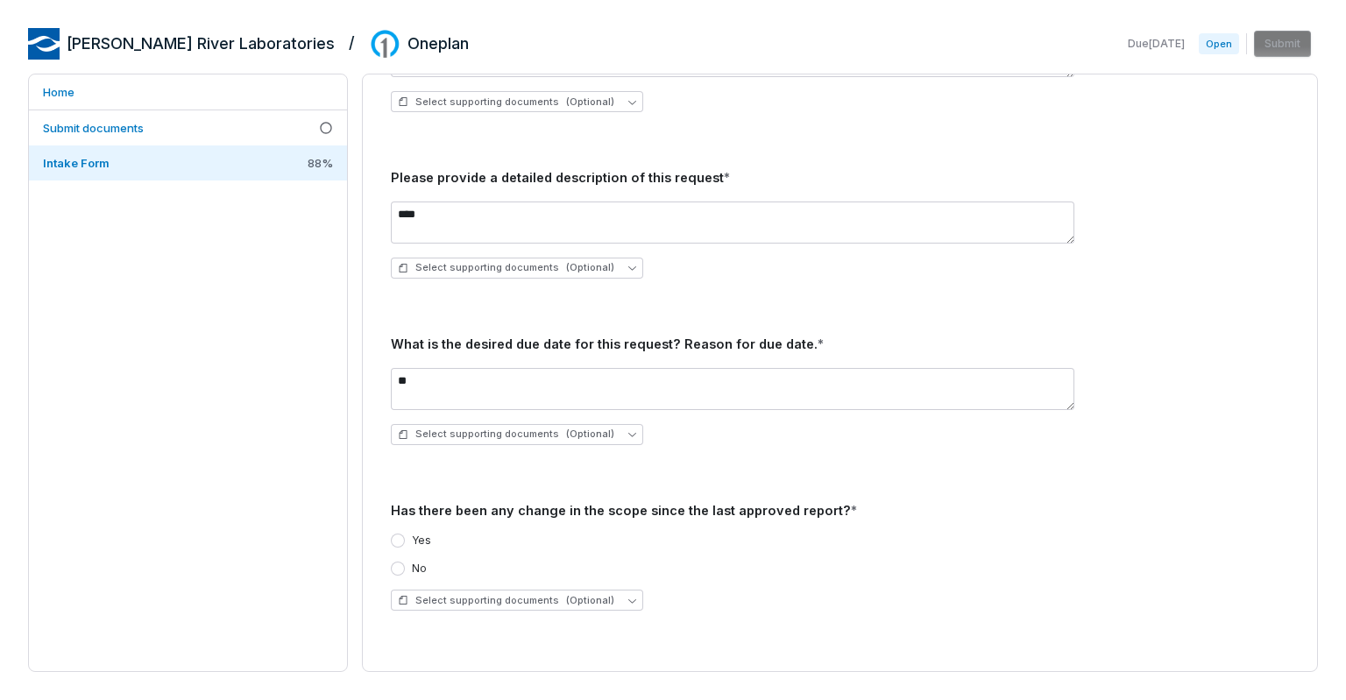
click at [394, 564] on button "No" at bounding box center [398, 569] width 14 height 14
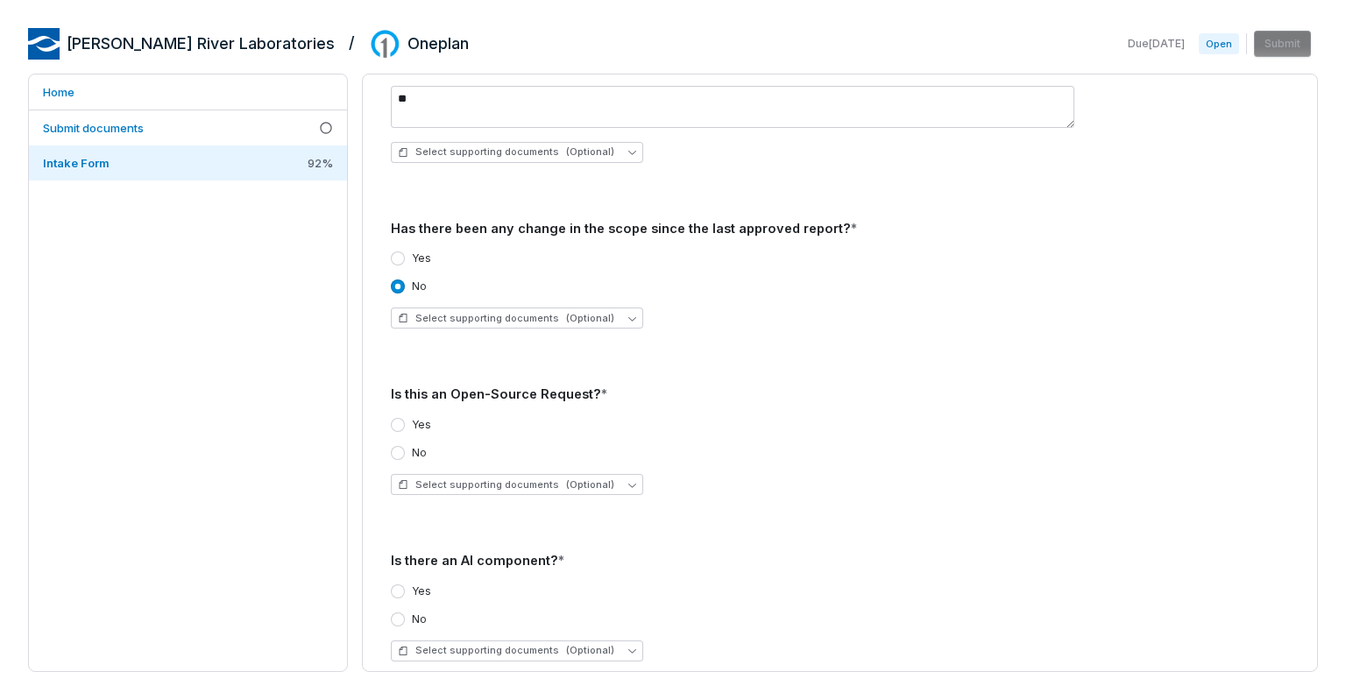
scroll to position [4398, 0]
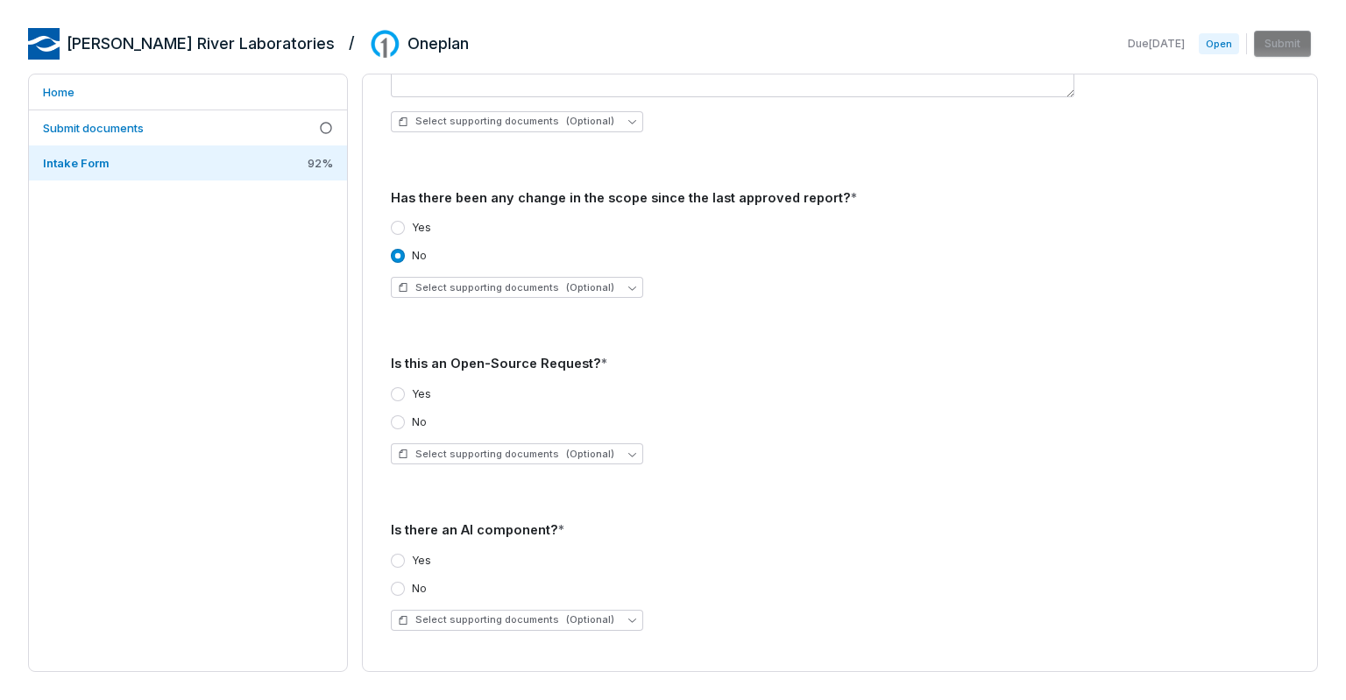
click at [397, 422] on button "No" at bounding box center [398, 422] width 14 height 14
click at [398, 555] on button "Yes" at bounding box center [398, 561] width 14 height 14
click at [1282, 45] on div "Due [DATE] Open Submit" at bounding box center [1219, 44] width 197 height 26
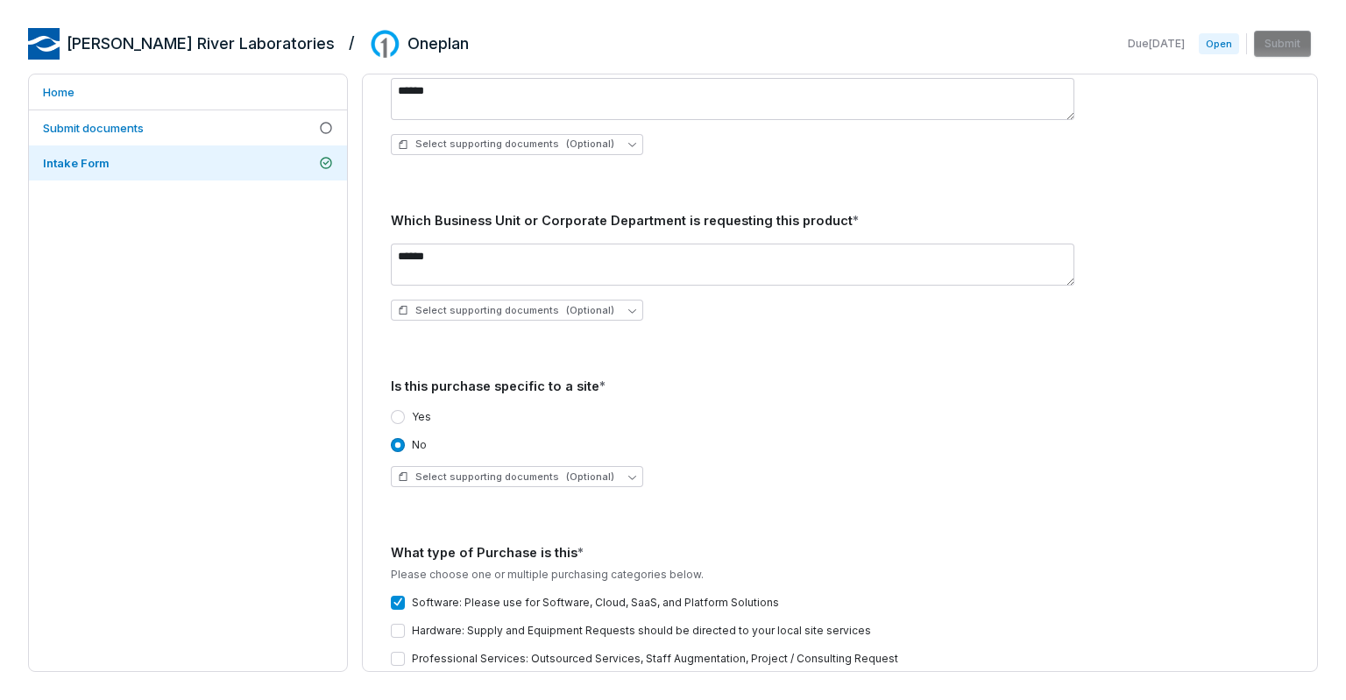
scroll to position [0, 0]
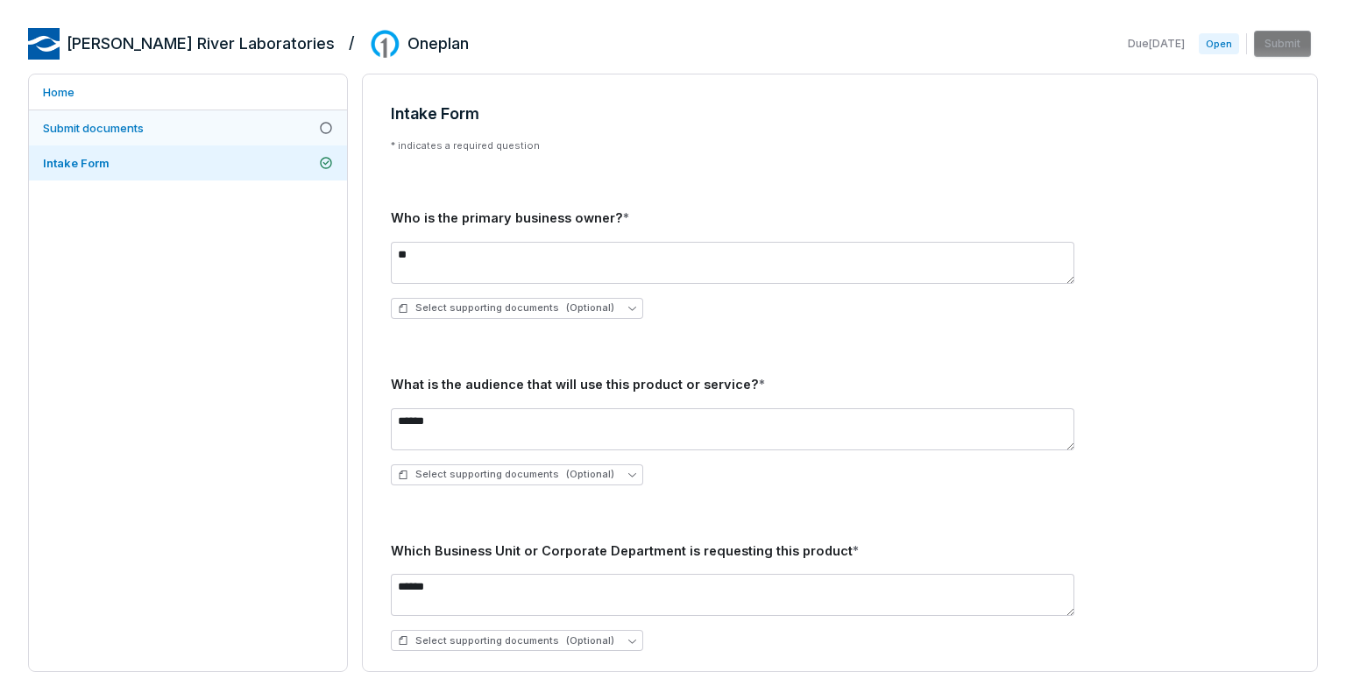
click at [212, 130] on link "Submit documents" at bounding box center [188, 127] width 318 height 35
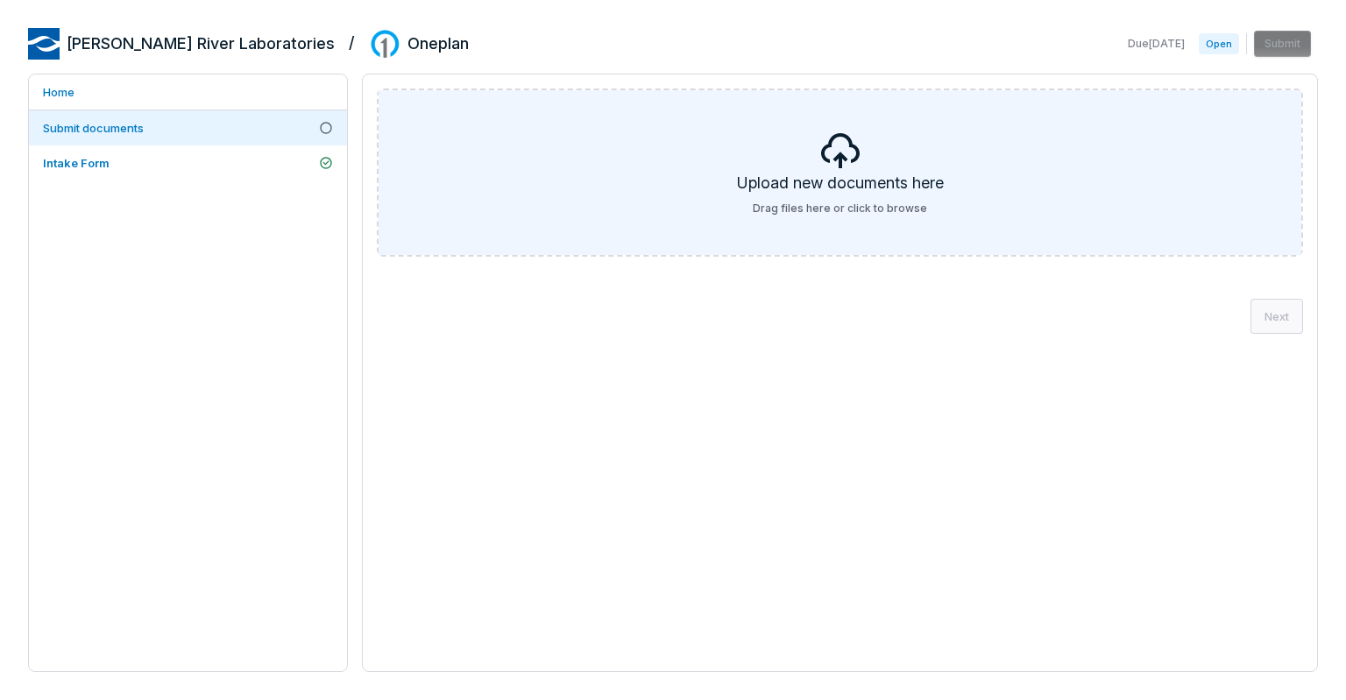
click at [567, 127] on div "Upload new documents here Drag files here or click to browse" at bounding box center [839, 172] width 923 height 165
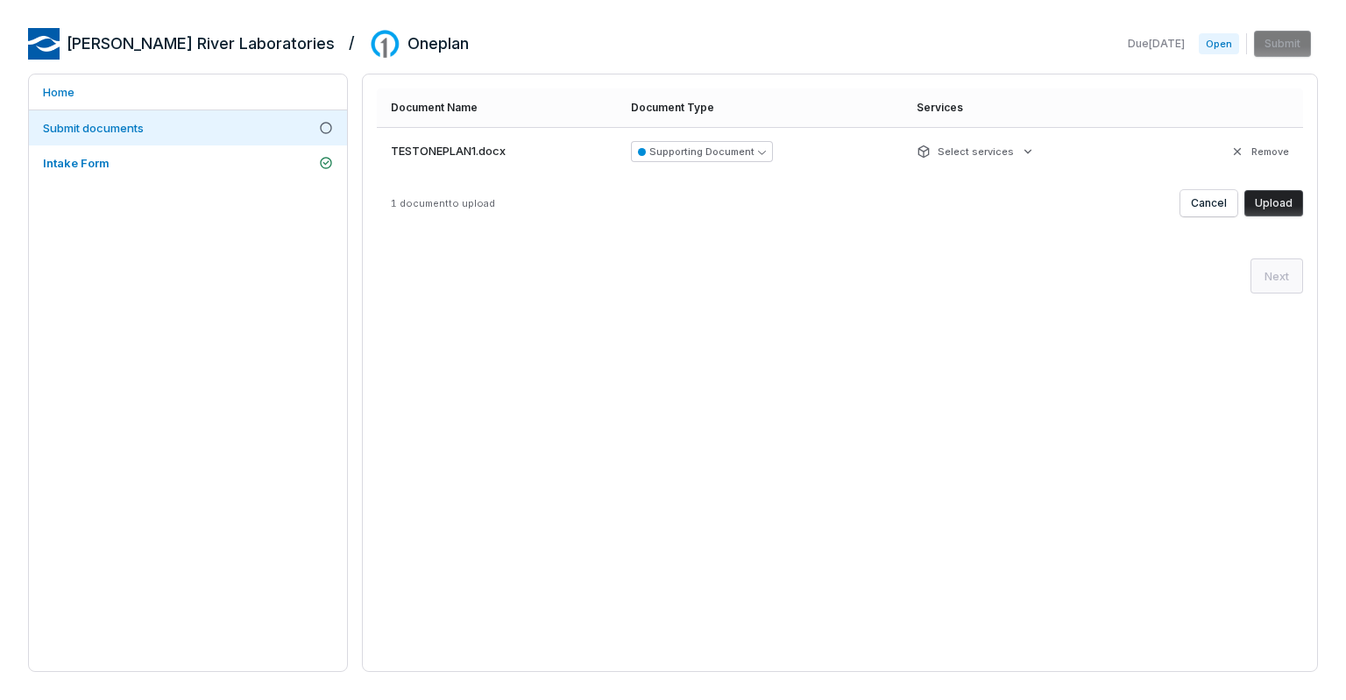
click at [1277, 207] on button "Upload" at bounding box center [1273, 203] width 59 height 26
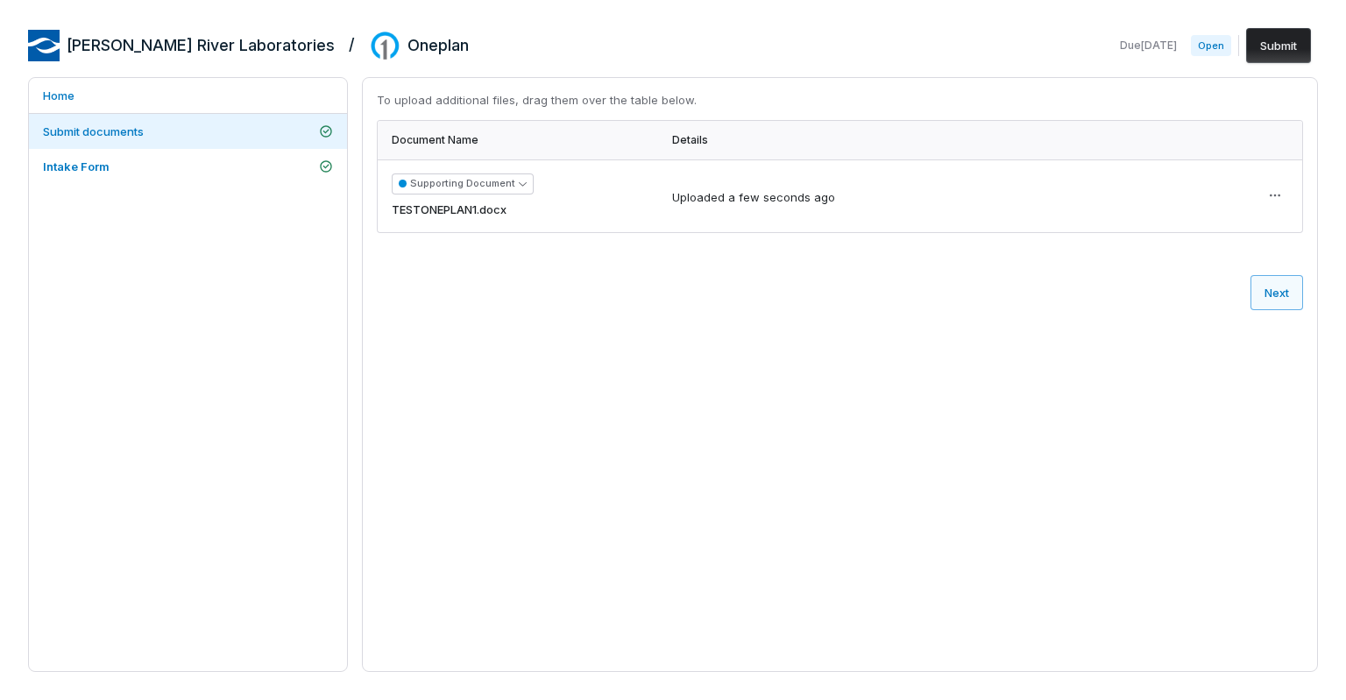
click at [1277, 297] on button "Next" at bounding box center [1276, 292] width 53 height 35
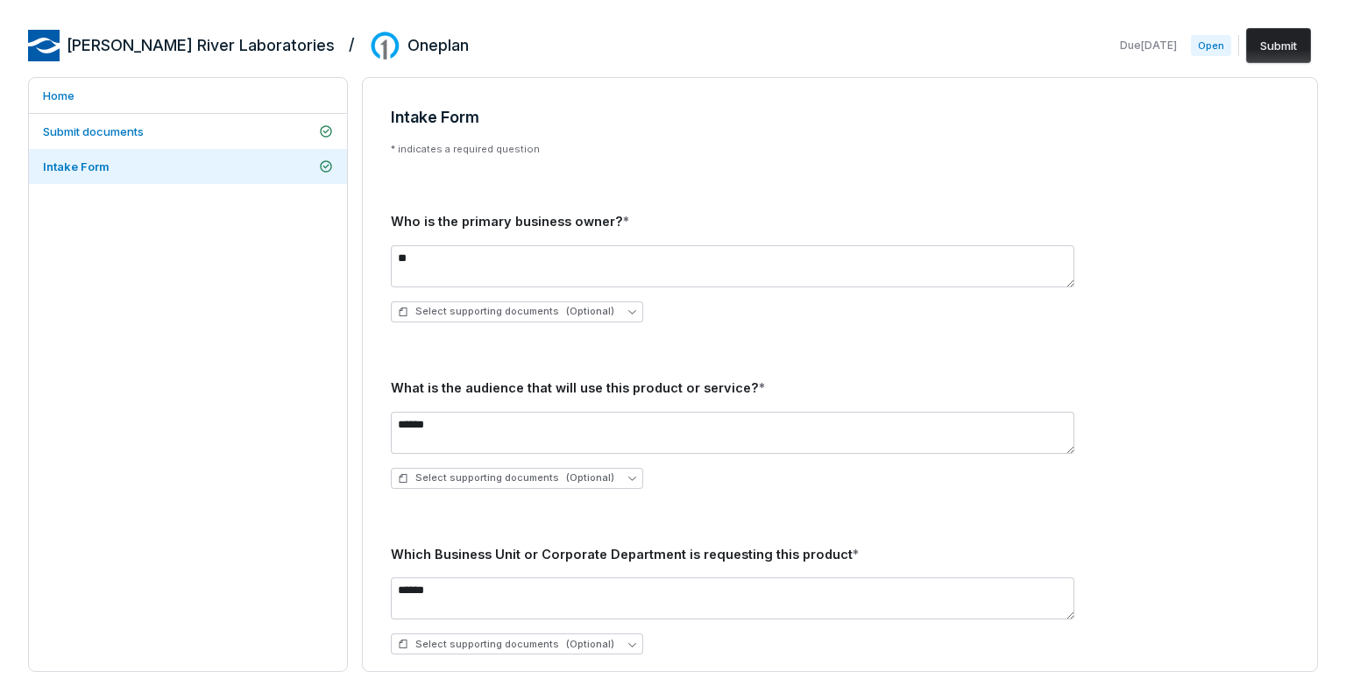
click at [1268, 48] on button "Submit" at bounding box center [1278, 45] width 65 height 35
